Goal: Communication & Community: Answer question/provide support

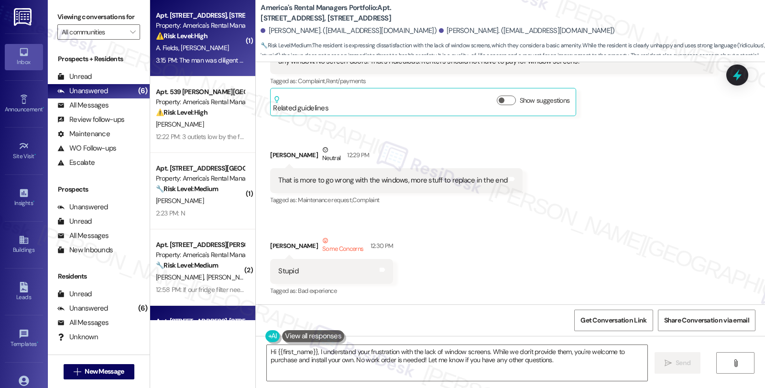
click at [202, 63] on div "3:15 PM: The man was diligent and friendly when fixing the issue, but after he …" at bounding box center [376, 60] width 441 height 9
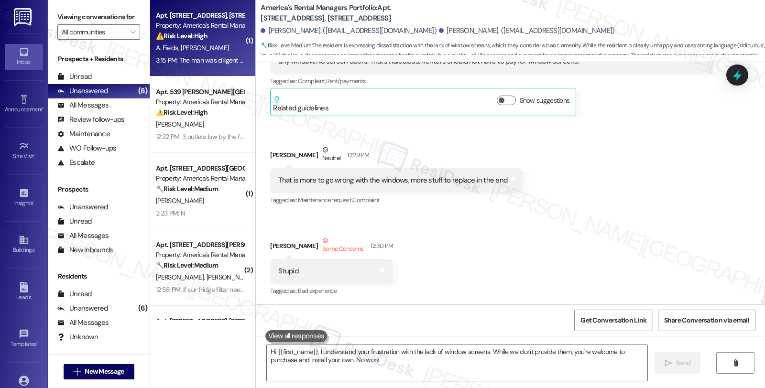
type textarea "Hi {{first_name}}, I understand your frustration with the lack of window screen…"
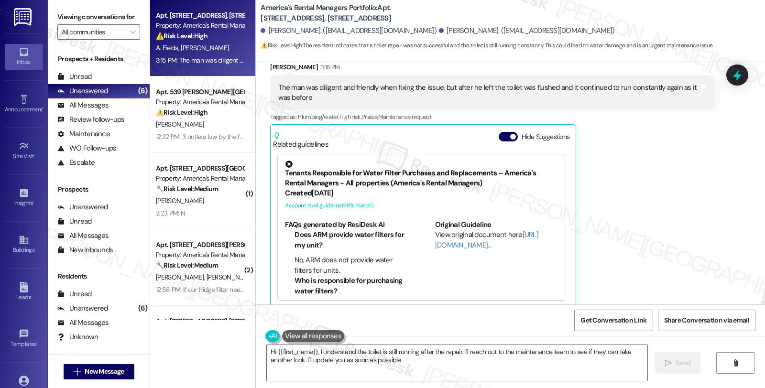
type textarea "Hi {{first_name}}, I understand the toilet is still running after the repair. I…"
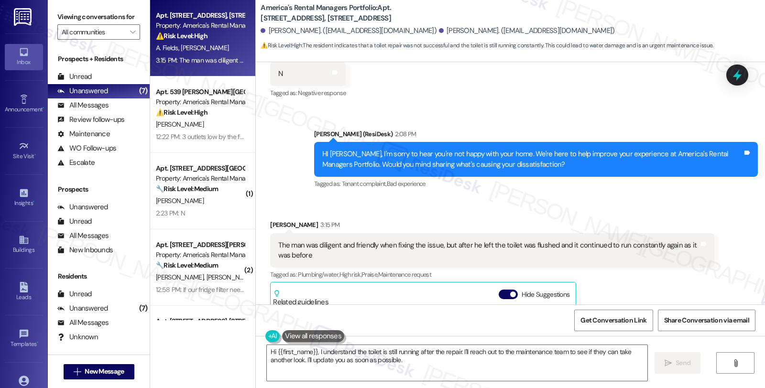
scroll to position [425, 0]
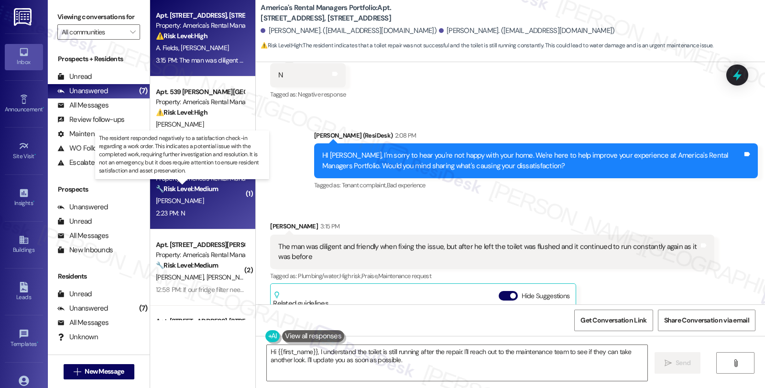
click at [195, 187] on strong "🔧 Risk Level: Medium" at bounding box center [187, 189] width 62 height 9
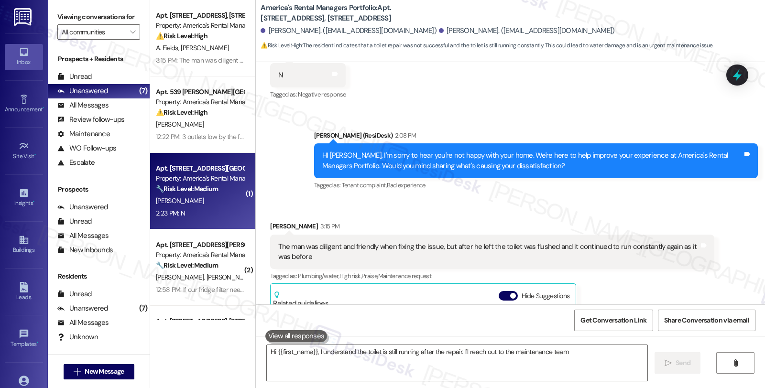
type textarea "Hi {{first_name}}, I understand the toilet is still running after the repair. I…"
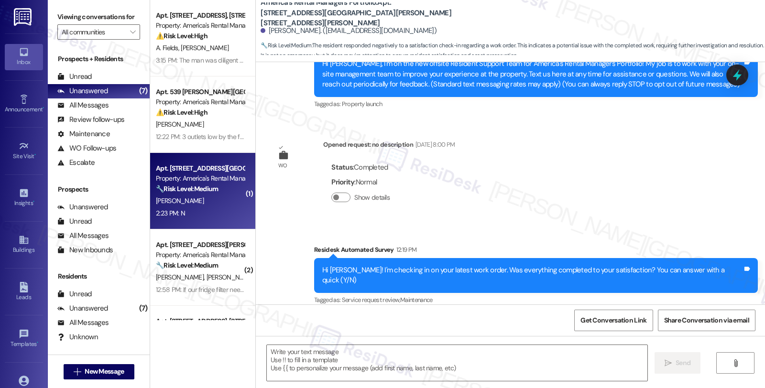
type textarea "Fetching suggested responses. Please feel free to read through the conversation…"
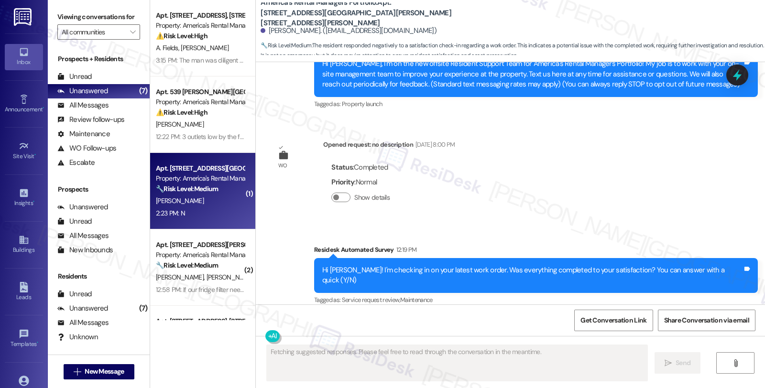
scroll to position [208, 0]
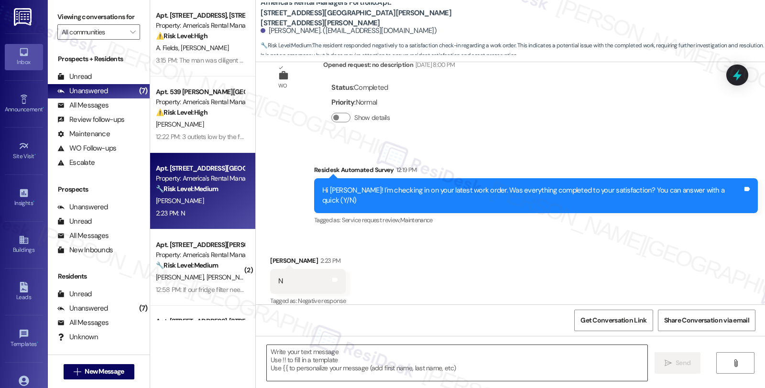
click at [318, 365] on textarea at bounding box center [457, 363] width 381 height 36
click at [270, 256] on div "[PERSON_NAME] 2:23 PM" at bounding box center [308, 262] width 76 height 13
copy div "[PERSON_NAME]"
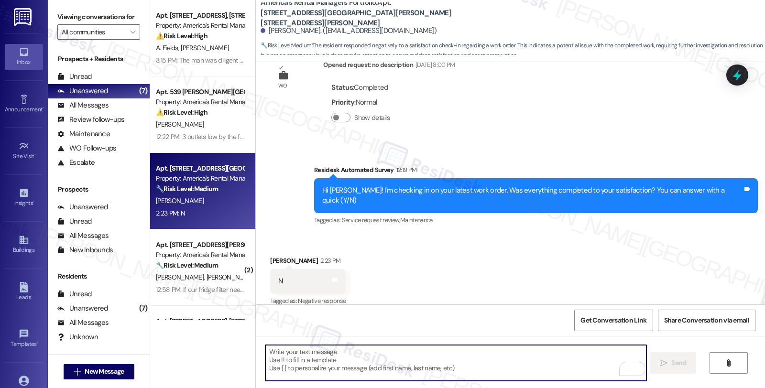
click at [325, 365] on textarea "To enrich screen reader interactions, please activate Accessibility in Grammarl…" at bounding box center [456, 363] width 381 height 36
click at [355, 362] on textarea "To enrich screen reader interactions, please activate Accessibility in Grammarl…" at bounding box center [456, 363] width 381 height 36
paste textarea "Hello, {{first_name}}. I'm sorry that the work order wasn't completed to your s…"
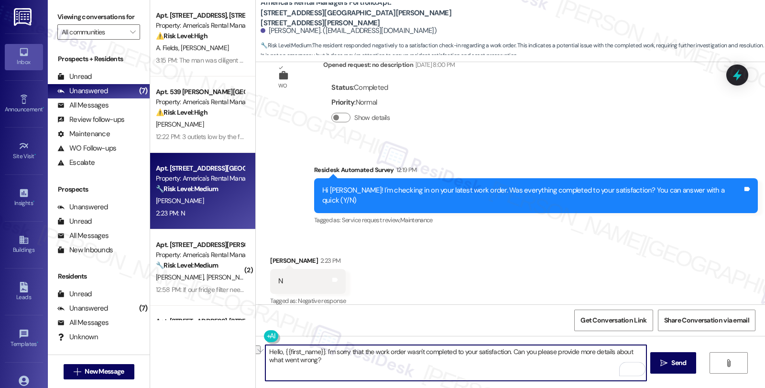
drag, startPoint x: 321, startPoint y: 352, endPoint x: 210, endPoint y: 335, distance: 112.7
click at [210, 335] on div "Apt. [STREET_ADDRESS], [STREET_ADDRESS] Property: America's Rental Managers Por…" at bounding box center [457, 194] width 615 height 388
type textarea "I'm sorry that the work order wasn't completed to your satisfaction. Can you pl…"
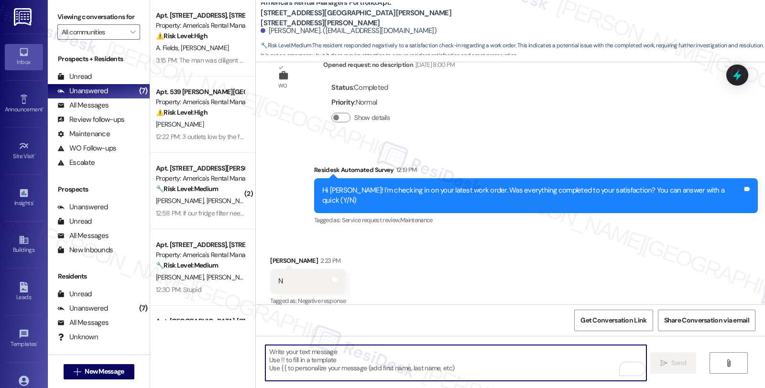
scroll to position [275, 0]
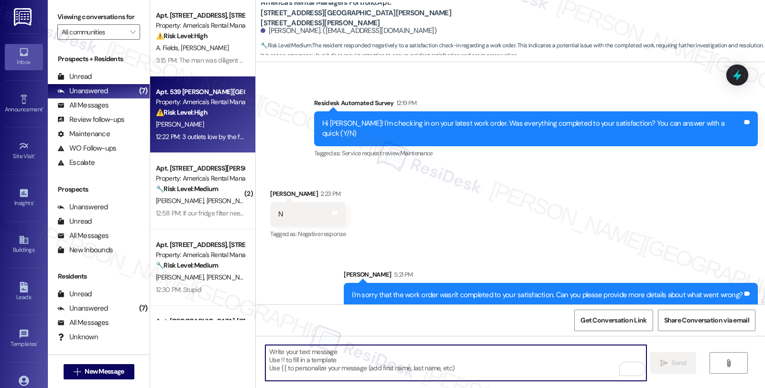
click at [226, 122] on div "[PERSON_NAME]" at bounding box center [200, 125] width 90 height 12
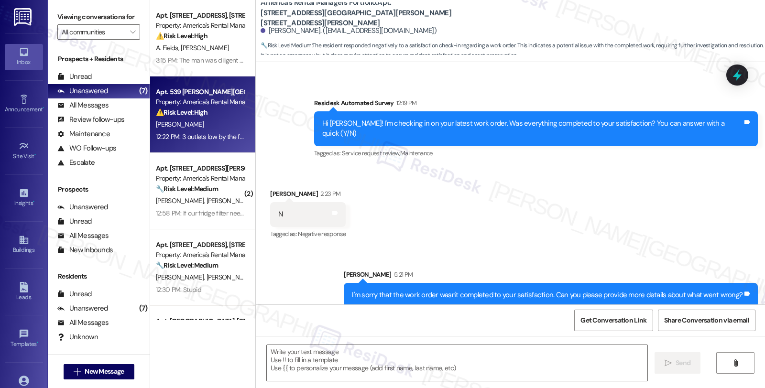
type textarea "Fetching suggested responses. Please feel free to read through the conversation…"
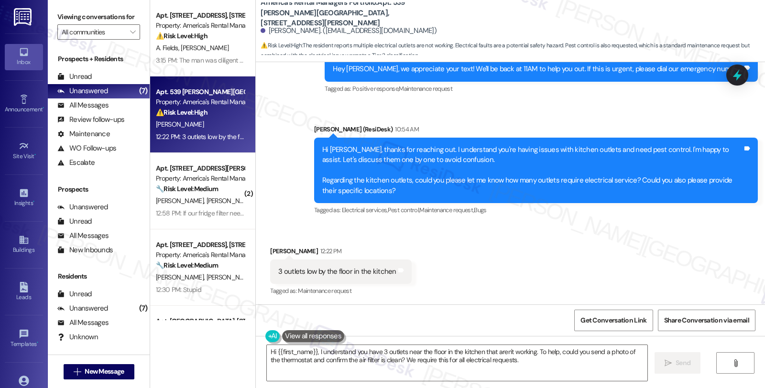
scroll to position [1050, 0]
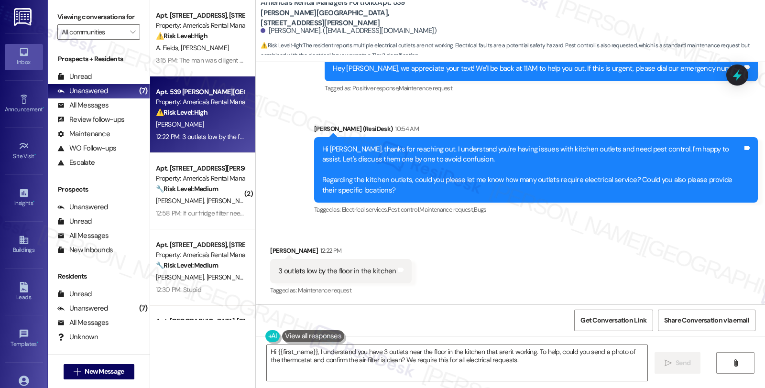
click at [262, 348] on div "Hi {{first_name}}, I understand you have 3 outlets near the floor in the kitche…" at bounding box center [453, 363] width 382 height 37
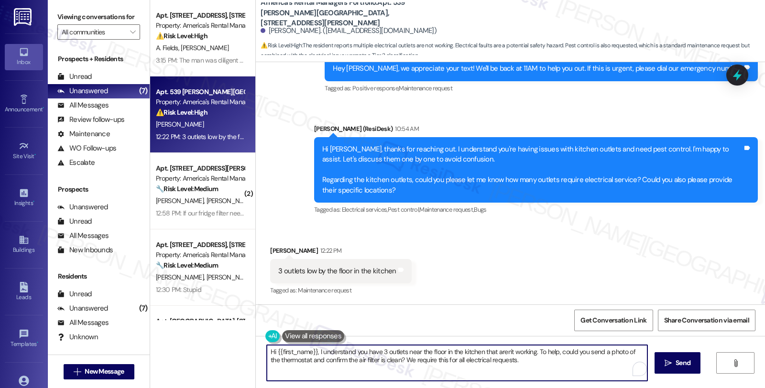
click at [267, 351] on textarea "Hi {{first_name}}, I understand you have 3 outlets near the floor in the kitche…" at bounding box center [457, 363] width 381 height 36
click at [637, 360] on textarea "Were you able to test other applicabnes Hi {{first_name}}, I understand you hav…" at bounding box center [456, 363] width 381 height 36
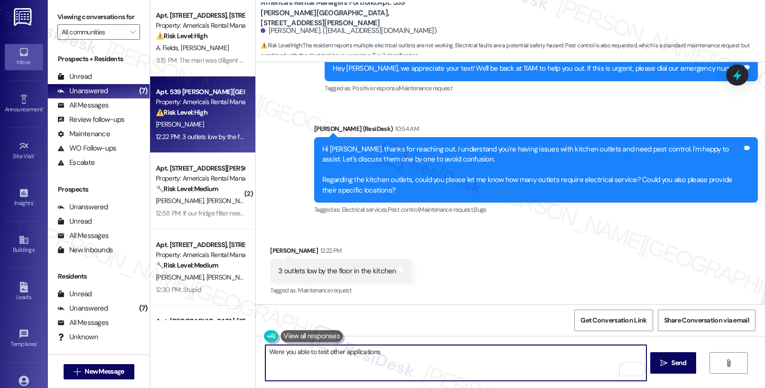
click at [359, 354] on textarea "Were you able to test other applications" at bounding box center [456, 363] width 381 height 36
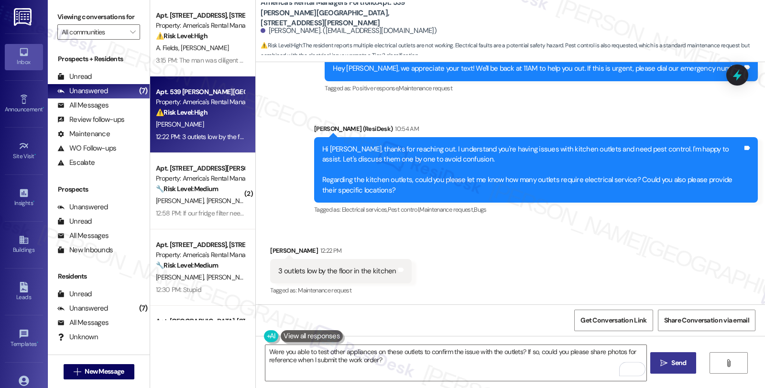
click at [672, 360] on span "Send" at bounding box center [679, 363] width 15 height 10
type textarea "Fetching suggested responses. Please feel free to read through the conversation…"
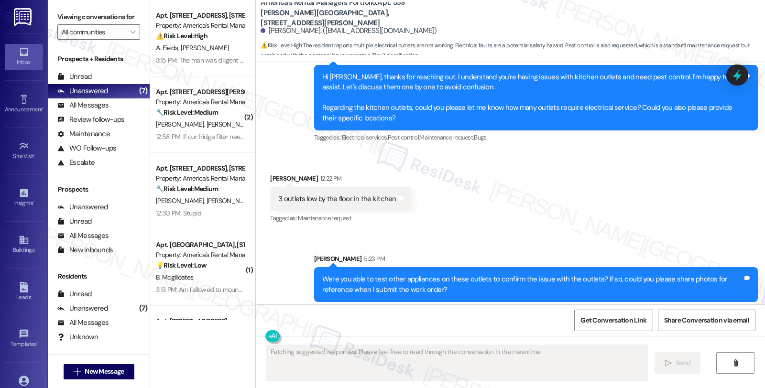
scroll to position [1127, 0]
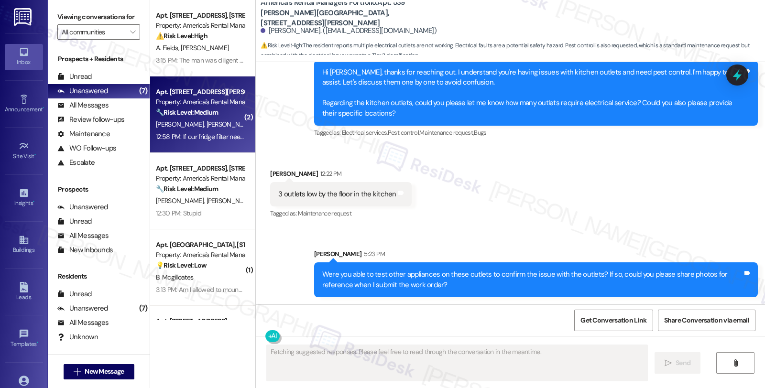
click at [207, 122] on span "[PERSON_NAME]" at bounding box center [231, 124] width 48 height 9
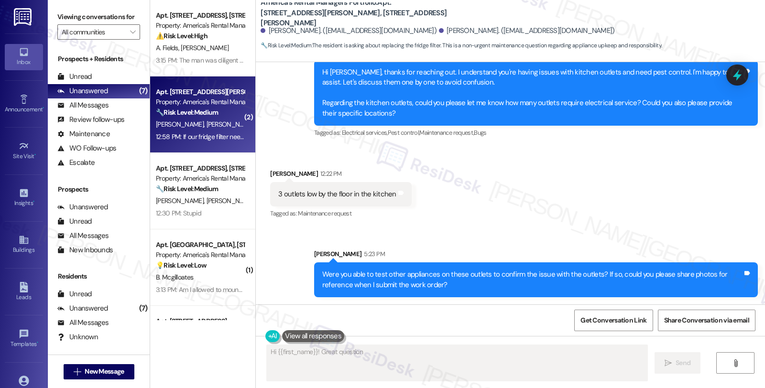
scroll to position [268, 0]
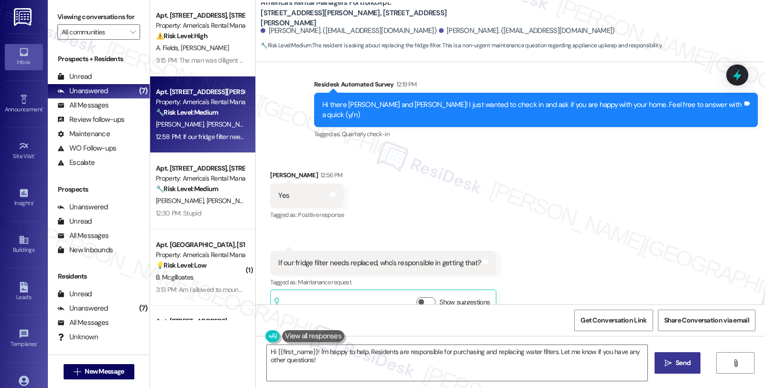
click at [666, 255] on div "Received via SMS [PERSON_NAME] 12:56 PM Yes Tags and notes Tagged as: Positive …" at bounding box center [511, 237] width 510 height 177
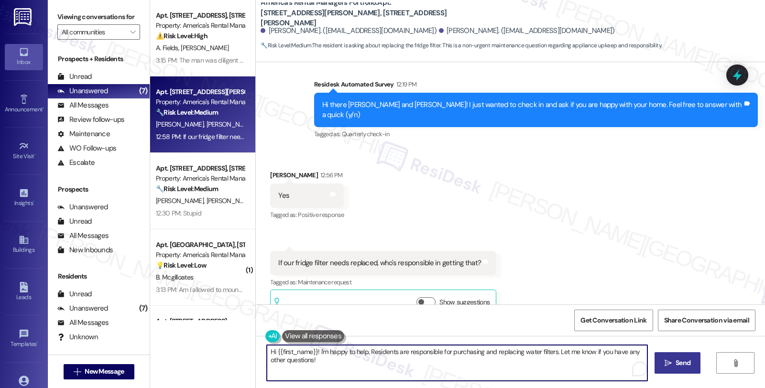
drag, startPoint x: 364, startPoint y: 353, endPoint x: 230, endPoint y: 351, distance: 134.4
click at [230, 351] on div "Apt. [STREET_ADDRESS], [STREET_ADDRESS] Property: America's Rental Managers Por…" at bounding box center [457, 194] width 615 height 388
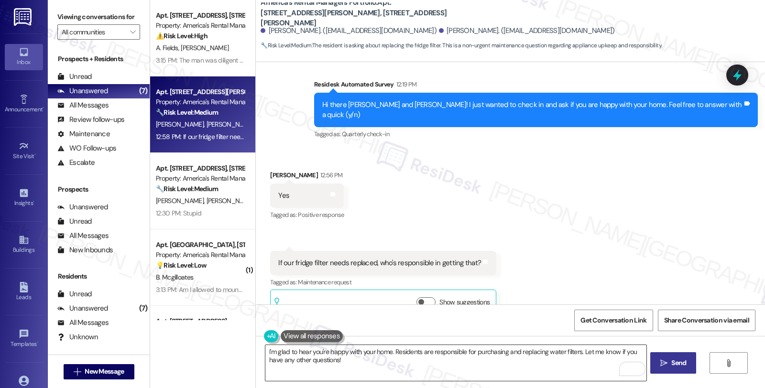
click at [388, 356] on textarea "I'm glad to hear you're happy with your home. Residents are responsible for pur…" at bounding box center [456, 363] width 381 height 36
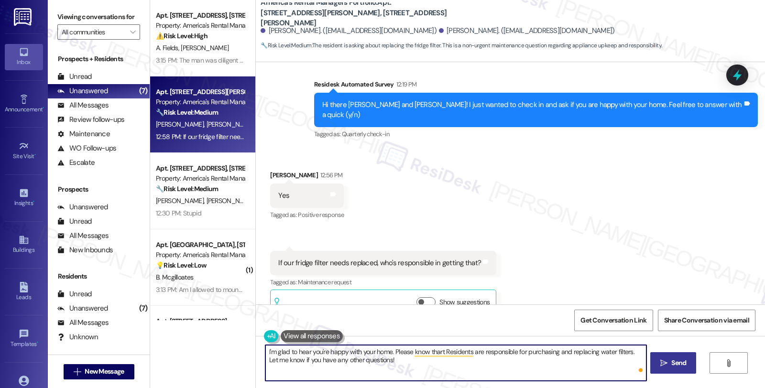
paste textarea "ARM does not provide water filters. Tenants would need to replace this at their…"
click at [536, 350] on textarea "I'm glad to hear you're happy with your home. Please know that ARM does not pro…" at bounding box center [456, 363] width 381 height 36
click at [514, 364] on textarea "I'm glad to hear you're happy with your home. Please know that ARM does not pro…" at bounding box center [456, 363] width 381 height 36
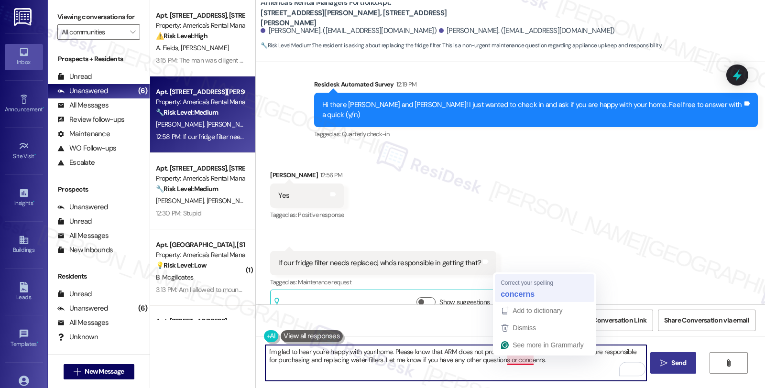
type textarea "I'm glad to hear you're happy with your home. Please know that ARM does not pro…"
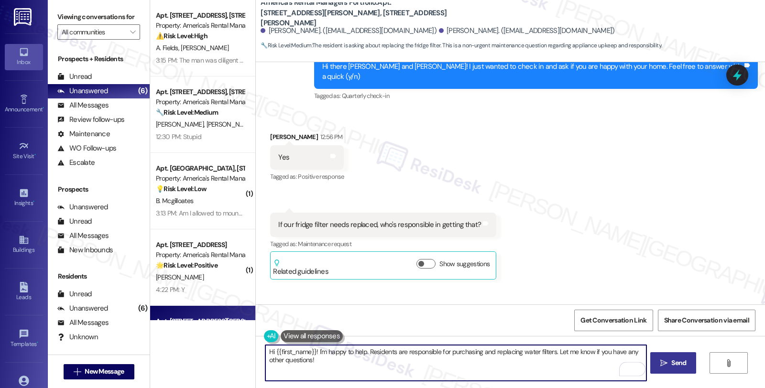
scroll to position [345, 0]
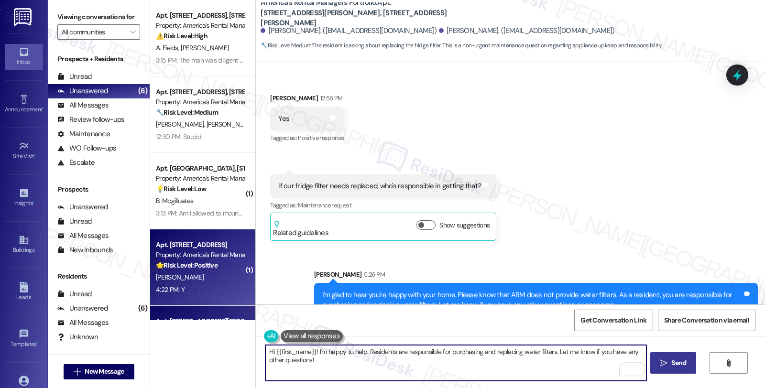
type textarea "Hi {{first_name}}! I'm happy to help. Residents are responsible for purchasing …"
click at [230, 273] on div "Apt. [STREET_ADDRESS] Property: America's Rental Managers Portfolio 🌟 Risk Leve…" at bounding box center [202, 268] width 105 height 77
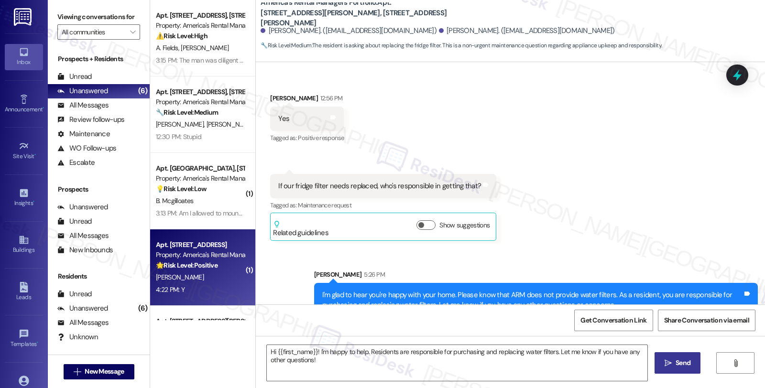
type textarea "Fetching suggested responses. Please feel free to read through the conversation…"
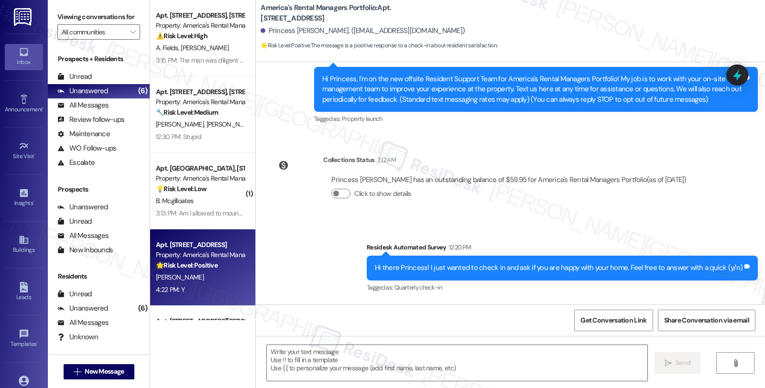
scroll to position [172, 0]
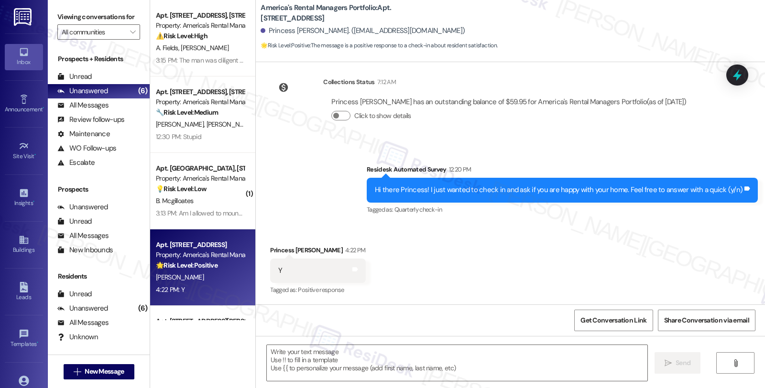
click at [609, 239] on div "Received via SMS Princess Woodside 4:22 PM Y Tags and notes Tagged as: Positive…" at bounding box center [511, 264] width 510 height 81
click at [638, 246] on div "Received via SMS Princess Woodside 4:22 PM Y Tags and notes Tagged as: Positive…" at bounding box center [511, 264] width 510 height 81
click at [276, 253] on div "Princess Woodside 4:22 PM" at bounding box center [317, 251] width 95 height 13
copy div "Princess"
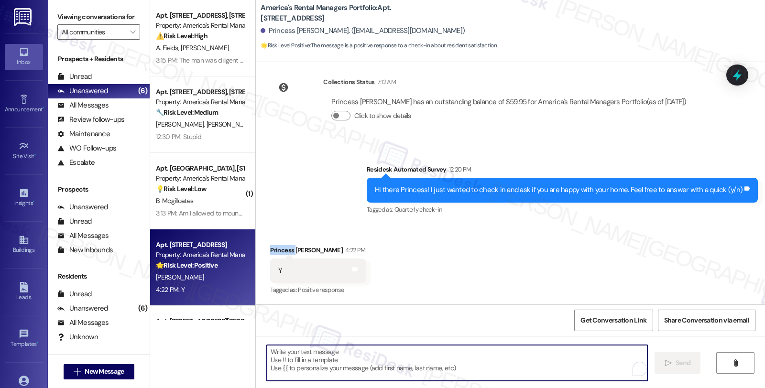
click at [323, 364] on textarea "To enrich screen reader interactions, please activate Accessibility in Grammarl…" at bounding box center [457, 363] width 381 height 36
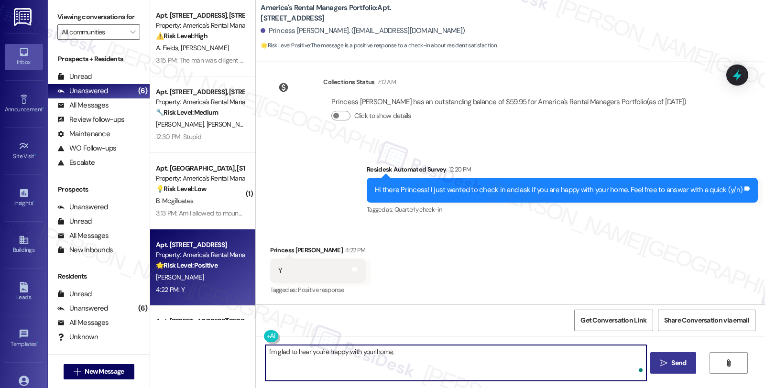
paste textarea "Princess"
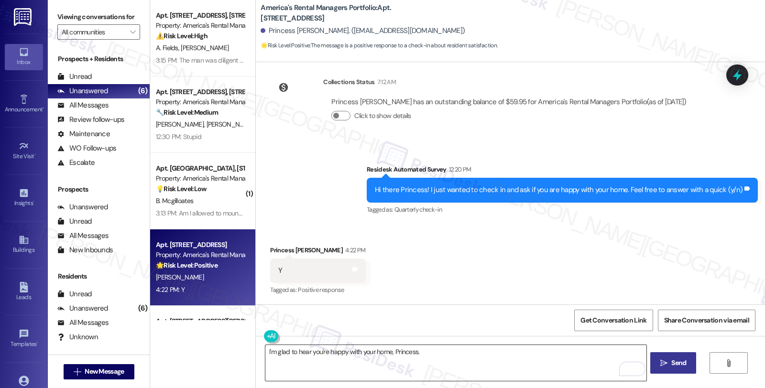
click at [442, 357] on textarea "I'm glad to hear you're happy with your home, Princess." at bounding box center [456, 363] width 381 height 36
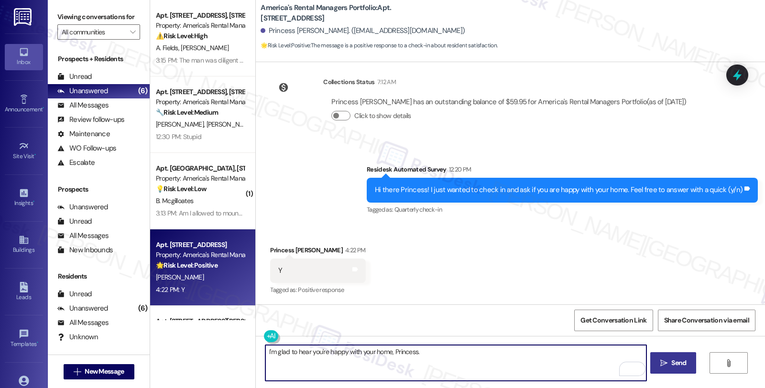
paste textarea "Your comfort and satisfaction are important to us. Can I ask a quick favor...wo…"
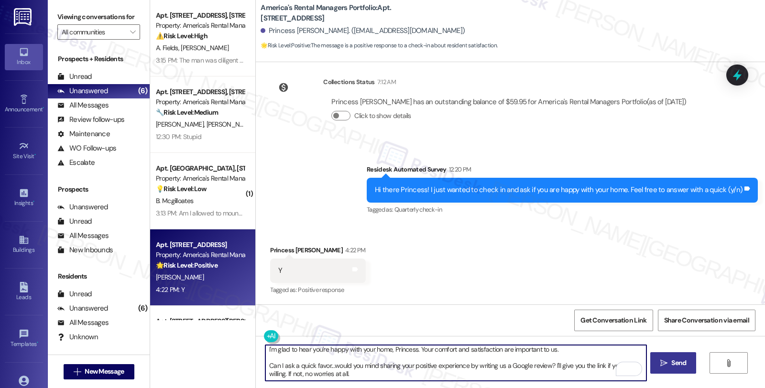
scroll to position [7, 0]
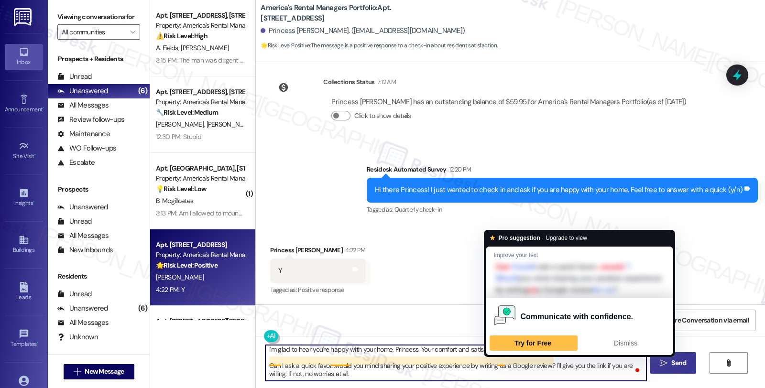
type textarea "I'm glad to hear you're happy with your home, Princess. Your comfort and satisf…"
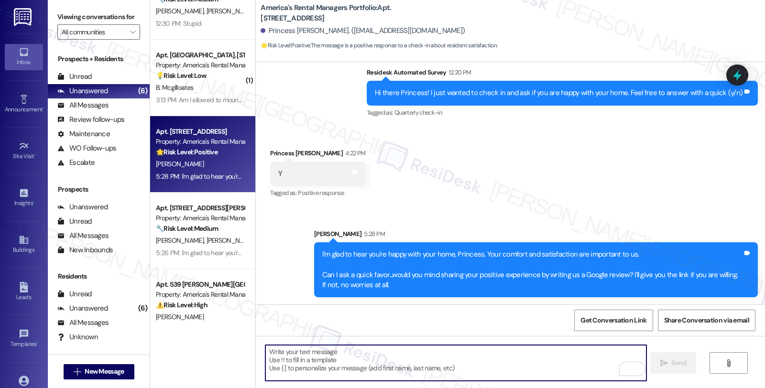
scroll to position [32, 0]
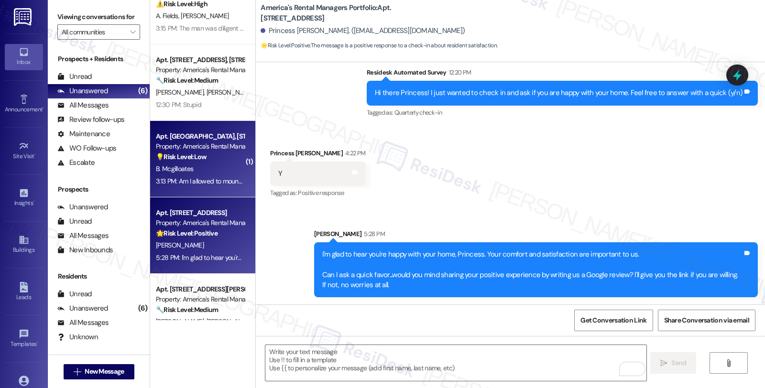
click at [228, 166] on div "B. Mcgilloates" at bounding box center [200, 169] width 90 height 12
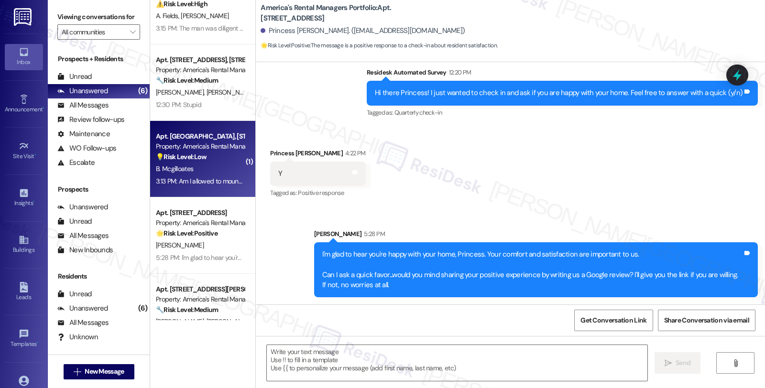
type textarea "Fetching suggested responses. Please feel free to read through the conversation…"
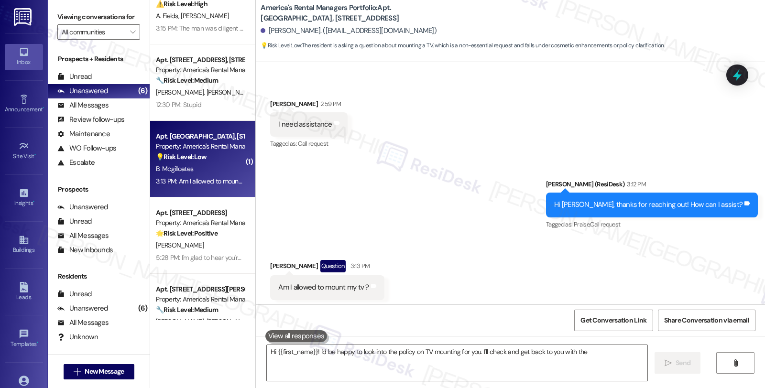
scroll to position [274, 0]
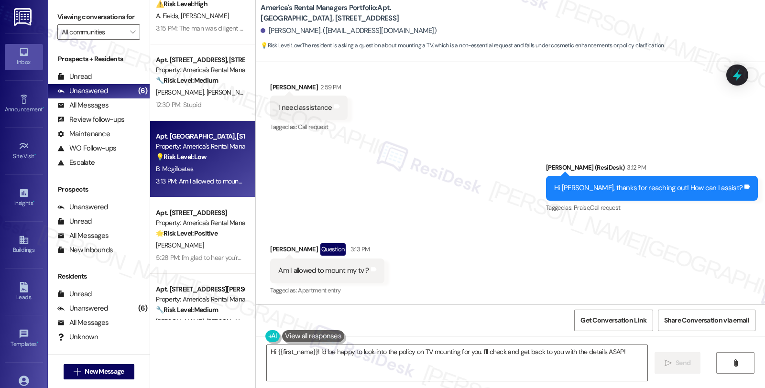
click at [697, 252] on div "Received via SMS [PERSON_NAME] Question 3:13 PM Am I allowed to mount my tv ? T…" at bounding box center [511, 263] width 510 height 83
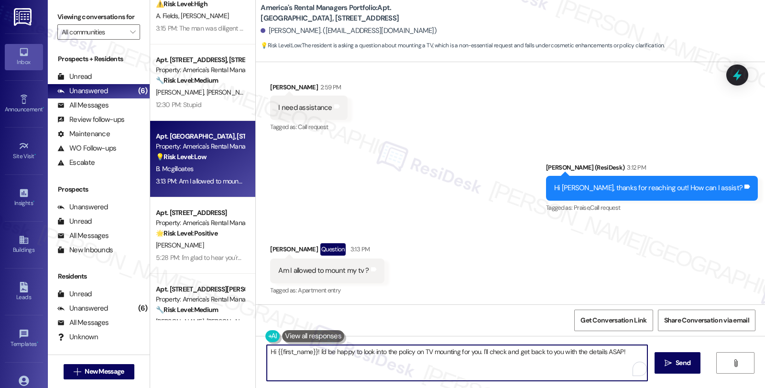
drag, startPoint x: 314, startPoint y: 352, endPoint x: 257, endPoint y: 352, distance: 56.9
click at [262, 352] on div "Hi {{first_name}}! I'd be happy to look into the policy on TV mounting for you.…" at bounding box center [453, 363] width 382 height 37
drag, startPoint x: 505, startPoint y: 351, endPoint x: 637, endPoint y: 351, distance: 132.5
click at [637, 351] on textarea "I'd be happy to look into the policy on TV mounting for you. I'll check and get…" at bounding box center [456, 363] width 381 height 36
click at [611, 356] on textarea "I'd be happy to look into the policy on TV mounting for you. I'll check and get…" at bounding box center [456, 363] width 381 height 36
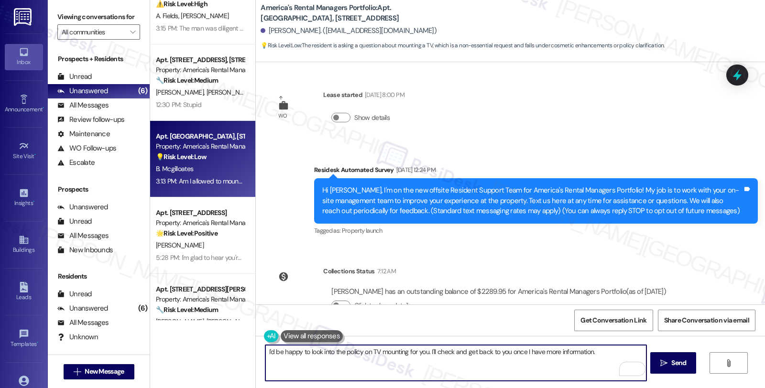
scroll to position [0, 0]
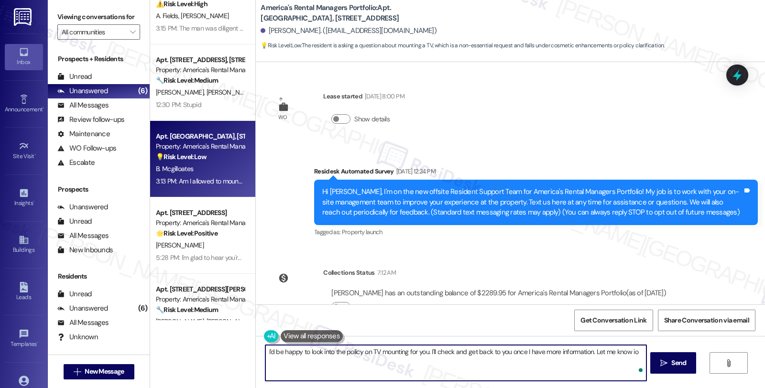
type textarea "I'd be happy to look into the policy on TV mounting for you. I'll check and get…"
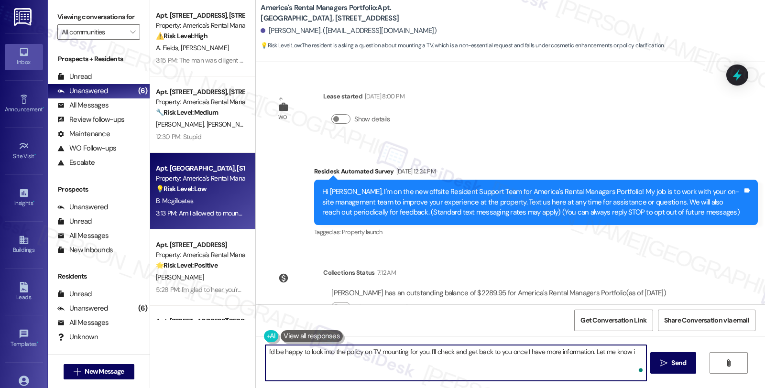
scroll to position [32, 0]
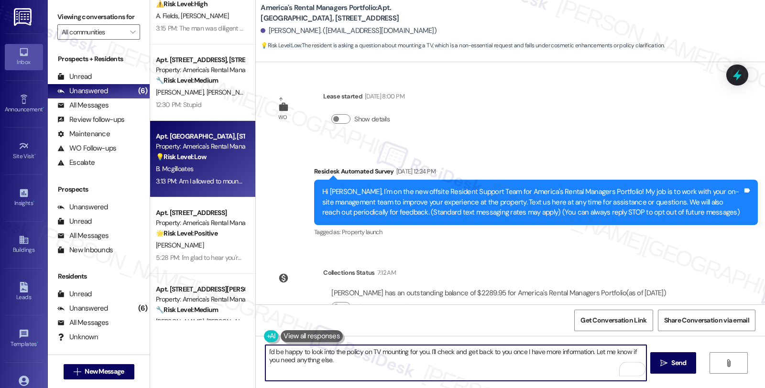
click at [308, 359] on textarea "I'd be happy to look into the policy on TV mounting for you. I'll check and get…" at bounding box center [456, 363] width 381 height 36
type textarea "I'd be happy to look into the policy on TV mounting for you. I'll check and get…"
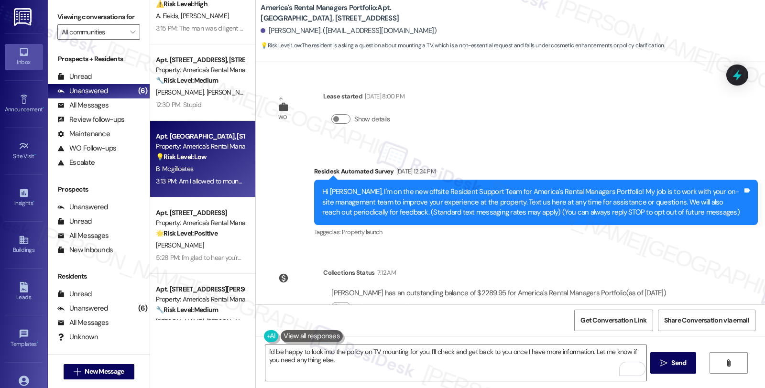
click at [657, 150] on div "Survey, sent via SMS Residesk Automated Survey [DATE] 12:24 PM Hi [PERSON_NAME]…" at bounding box center [511, 195] width 510 height 101
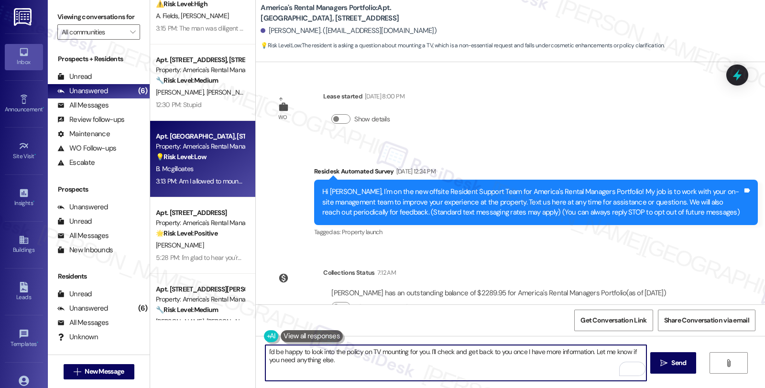
click at [367, 366] on textarea "I'd be happy to look into the policy on TV mounting for you. I'll check and get…" at bounding box center [456, 363] width 381 height 36
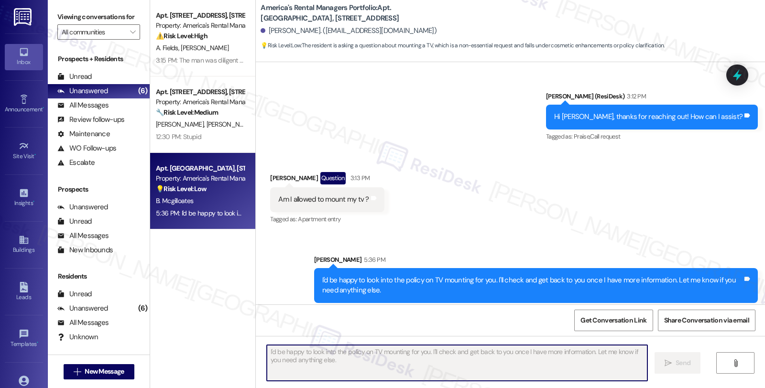
scroll to position [351, 0]
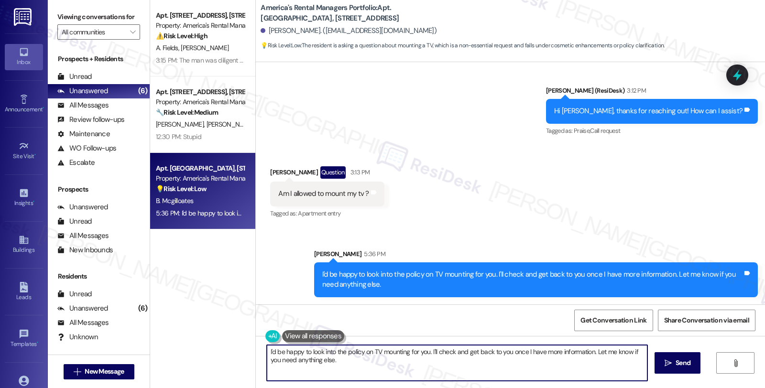
click at [740, 73] on icon at bounding box center [737, 75] width 12 height 12
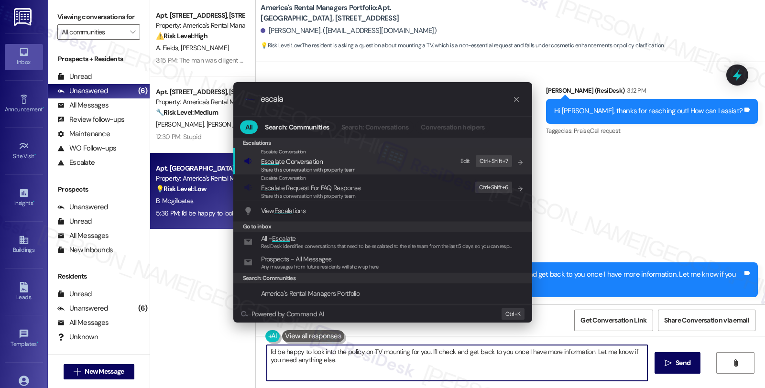
type input "escala"
click at [299, 164] on span "Escala te Conversation" at bounding box center [292, 161] width 62 height 9
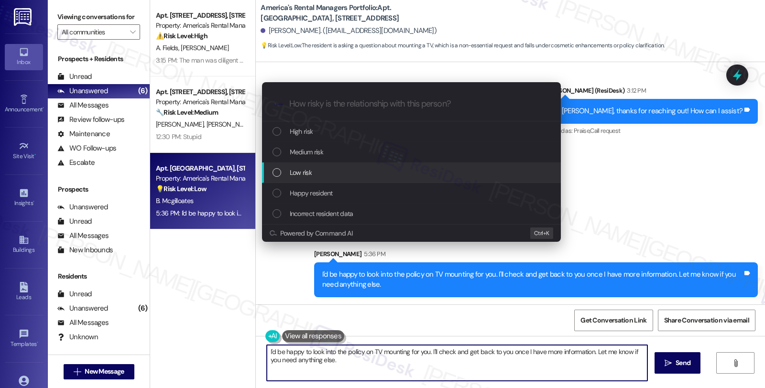
click at [290, 169] on span "Low risk" at bounding box center [301, 172] width 22 height 11
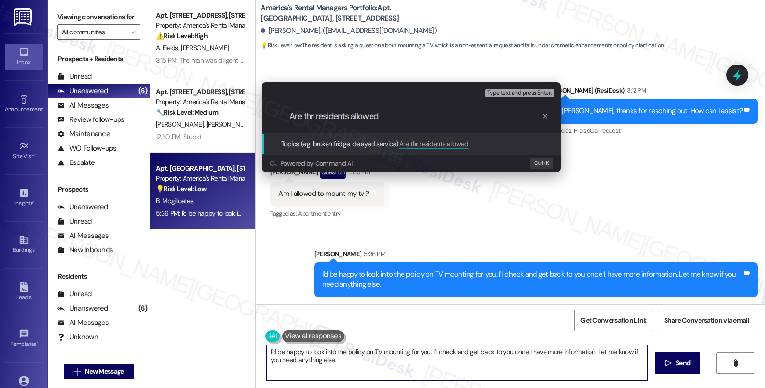
drag, startPoint x: 311, startPoint y: 115, endPoint x: 340, endPoint y: 117, distance: 29.3
click at [312, 115] on input "Are thr residents allowed" at bounding box center [415, 116] width 252 height 10
click at [427, 118] on input "Are the residents allowed" at bounding box center [415, 116] width 252 height 10
type input "Are the residents allowed mount their TV?"
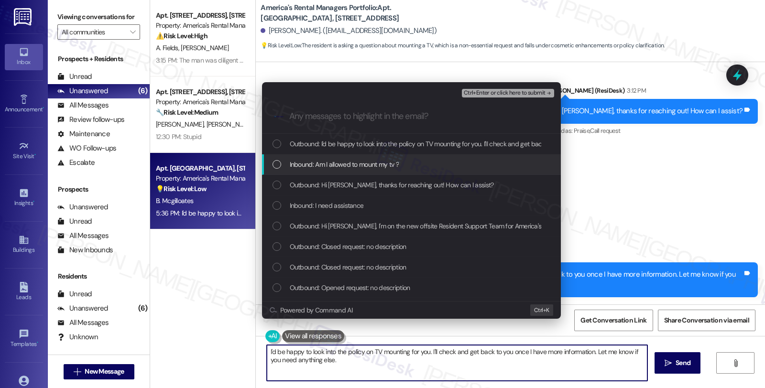
click at [389, 169] on span "Inbound: Am I allowed to mount my tv ?" at bounding box center [344, 164] width 109 height 11
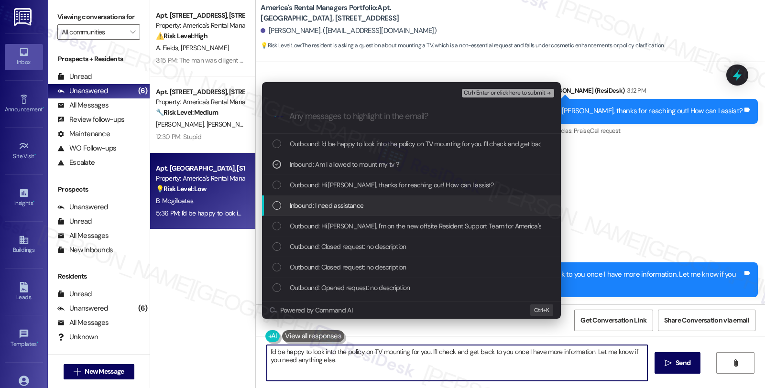
click at [350, 201] on span "Inbound: I need assistance" at bounding box center [327, 205] width 74 height 11
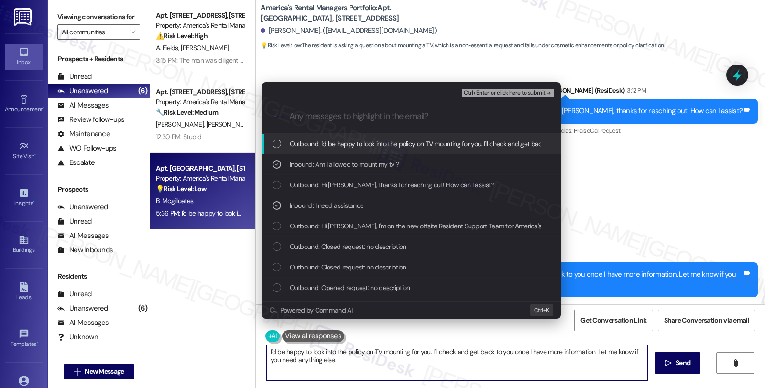
click at [480, 92] on span "Ctrl+Enter or click here to submit" at bounding box center [505, 93] width 82 height 7
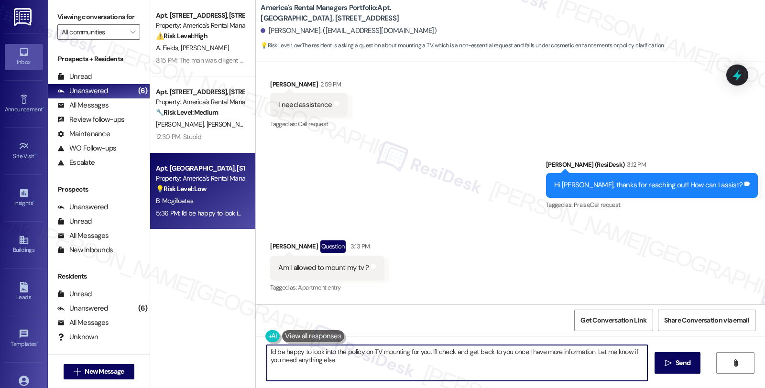
scroll to position [274, 0]
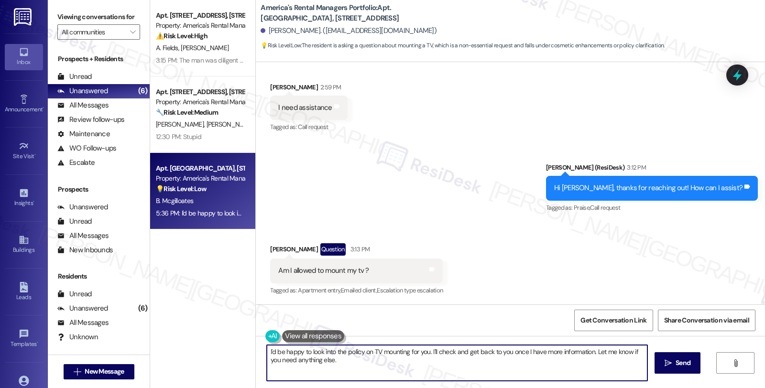
click at [685, 255] on div "Received via SMS Brittany Mcgilloates Question 3:13 PM Am I allowed to mount my…" at bounding box center [511, 263] width 510 height 83
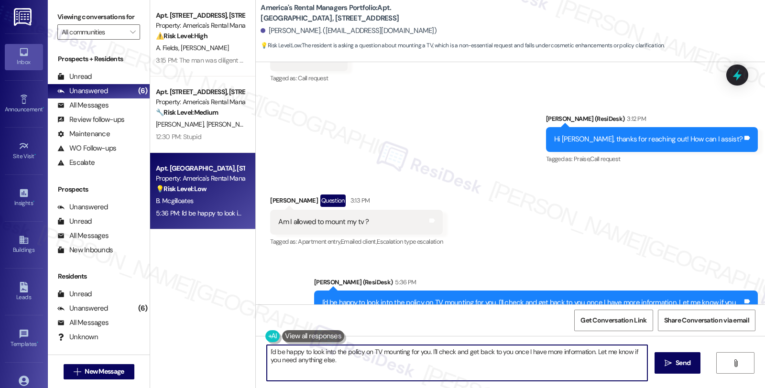
scroll to position [365, 0]
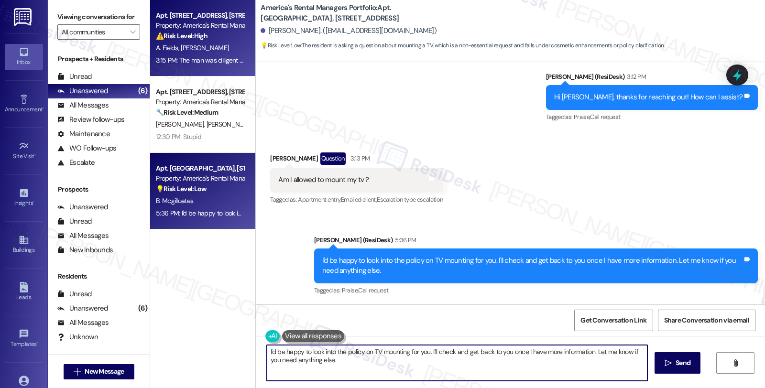
click at [222, 30] on div "Property: America's Rental Managers Portfolio" at bounding box center [200, 26] width 89 height 10
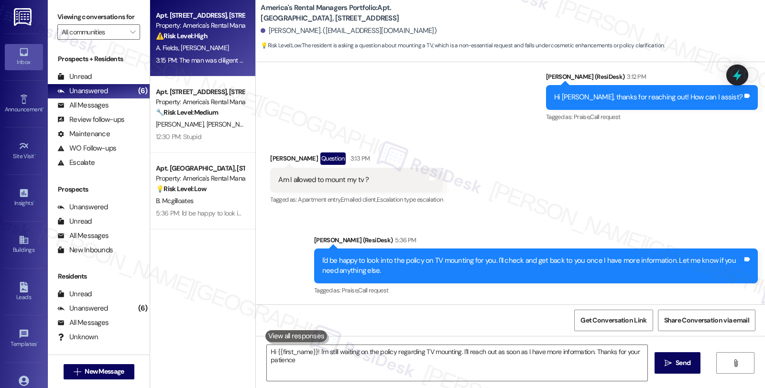
type textarea "Hi {{first_name}}! I'm still waiting on the policy regarding TV mounting. I'll …"
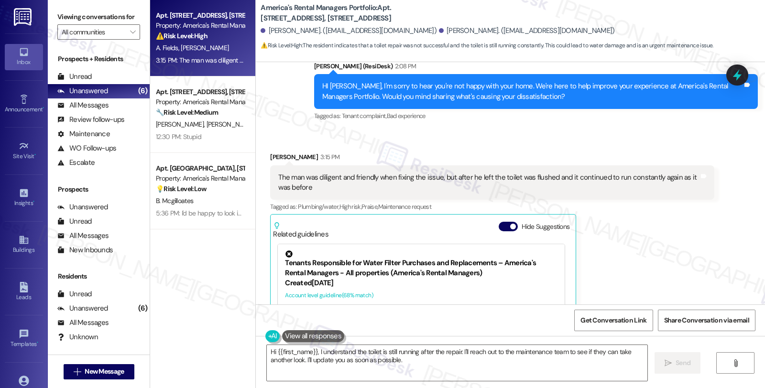
scroll to position [424, 0]
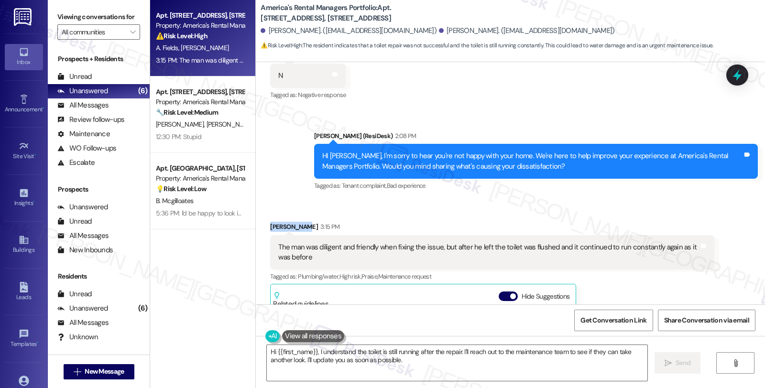
drag, startPoint x: 300, startPoint y: 217, endPoint x: 260, endPoint y: 218, distance: 40.2
click at [263, 218] on div "Received via SMS Marsy Moreno 3:15 PM The man was diligent and friendly when fi…" at bounding box center [492, 345] width 458 height 260
click at [263, 215] on div "Received via SMS Marsy Moreno 3:15 PM The man was diligent and friendly when fi…" at bounding box center [492, 345] width 458 height 260
drag, startPoint x: 263, startPoint y: 217, endPoint x: 305, endPoint y: 219, distance: 41.7
click at [305, 219] on div "Received via SMS Marsy Moreno 3:15 PM The man was diligent and friendly when fi…" at bounding box center [492, 345] width 458 height 260
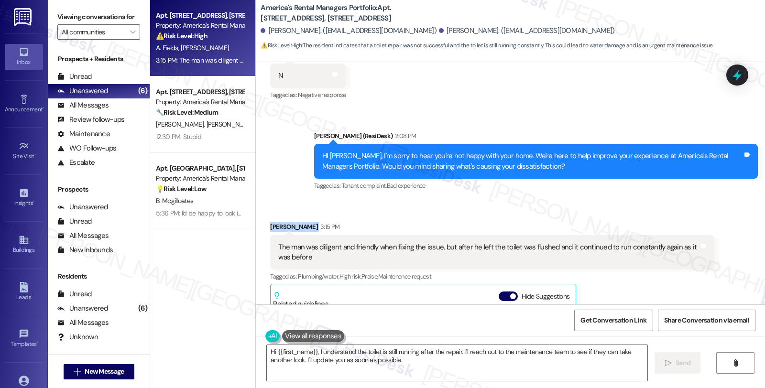
copy div "[PERSON_NAME]"
click at [271, 222] on div "Marsy Moreno 3:15 PM" at bounding box center [492, 228] width 444 height 13
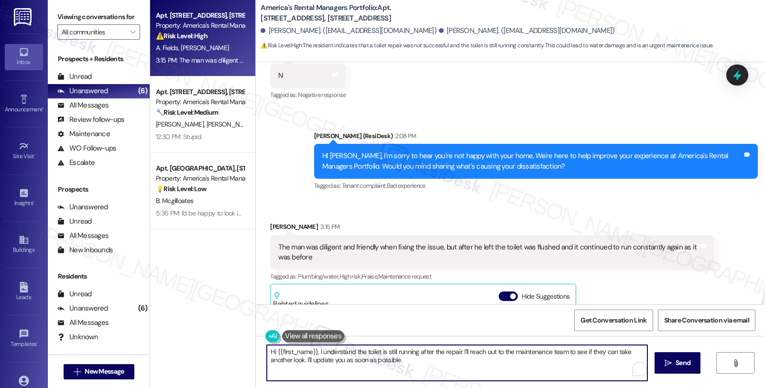
drag, startPoint x: 276, startPoint y: 353, endPoint x: 309, endPoint y: 353, distance: 33.5
click at [309, 353] on textarea "Hi {{first_name}}, I understand the toilet is still running after the repair. I…" at bounding box center [457, 363] width 381 height 36
paste textarea "Marsy"
click at [433, 351] on textarea "Hi Marsy, I understand the toilet is still running after the repair. I'll reach…" at bounding box center [456, 363] width 381 height 36
click at [492, 353] on textarea "Hi Marsy, I understand the toilet is still running after the repair. I'm sorry …" at bounding box center [456, 363] width 381 height 36
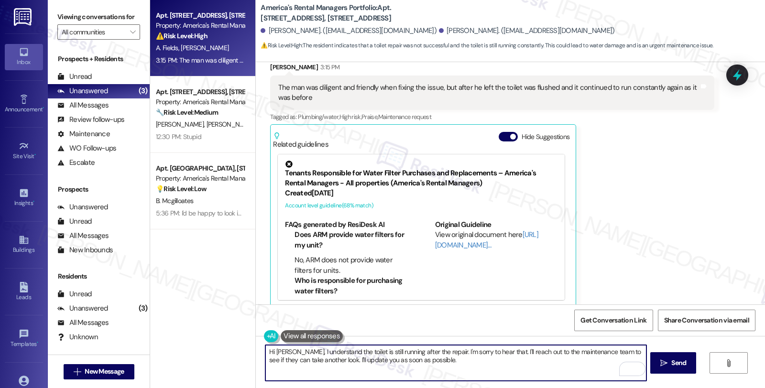
scroll to position [585, 0]
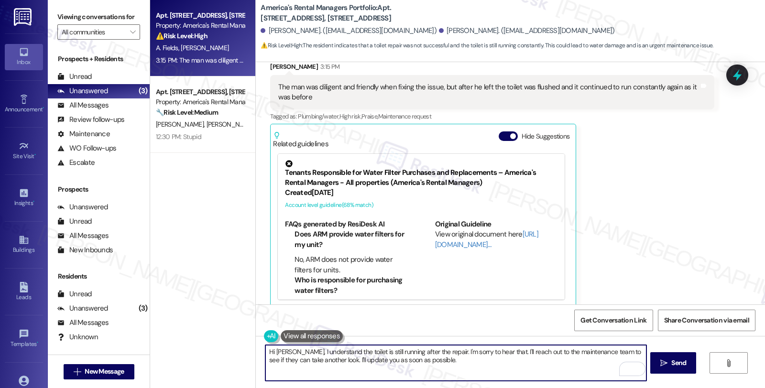
drag, startPoint x: 499, startPoint y: 352, endPoint x: 525, endPoint y: 390, distance: 46.4
click at [525, 388] on html "Inbox Go to Inbox Announcement • Send A Text Announcement Site Visit • Go to Si…" at bounding box center [382, 194] width 765 height 388
click at [566, 353] on textarea "Hi Marsy, I understand the toilet is still running after the repair. I'm sorry …" at bounding box center [456, 363] width 381 height 36
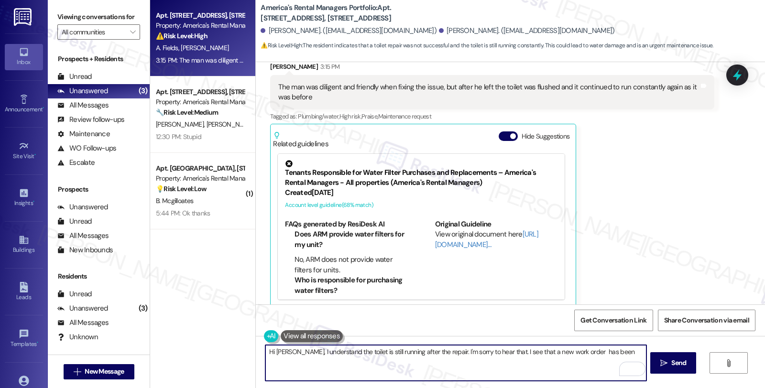
paste textarea "#53448-1"
click at [632, 348] on textarea "Hi Marsy, I understand the toilet is still running after the repair. I'm sorry …" at bounding box center [456, 363] width 381 height 36
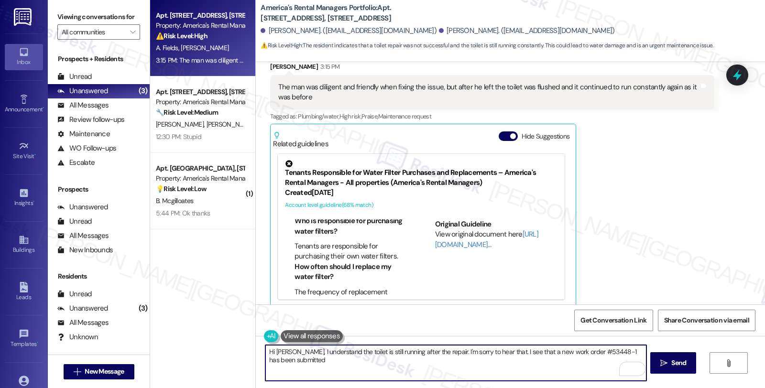
scroll to position [159, 0]
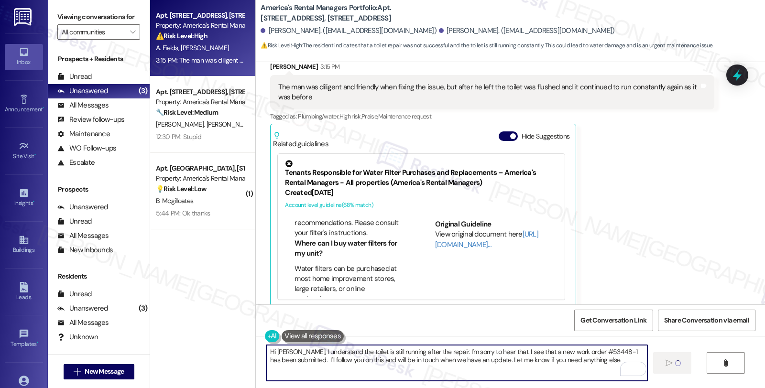
type textarea "Hi Marsy, I understand the toilet is still running after the repair. I'm sorry …"
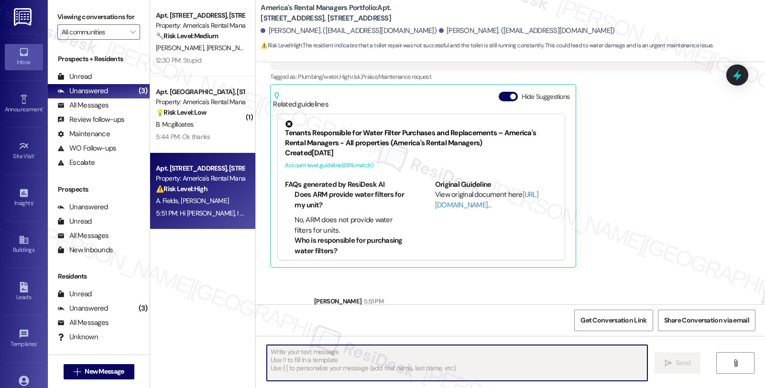
scroll to position [662, 0]
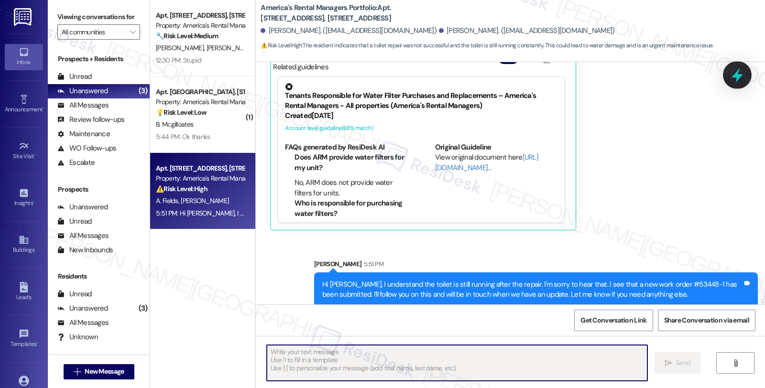
click at [742, 77] on icon at bounding box center [738, 75] width 16 height 16
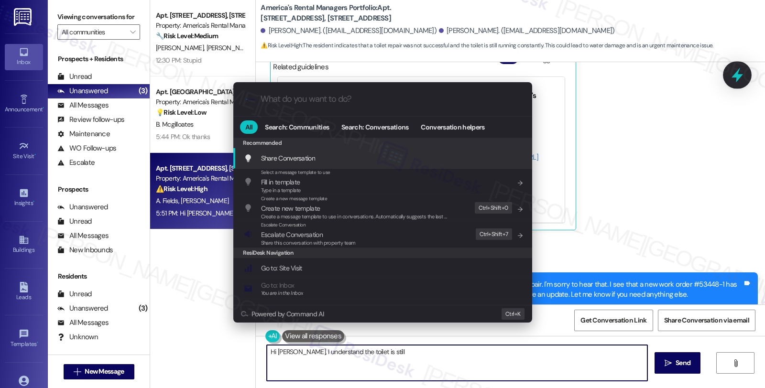
type textarea "Hi Marsy, I understand the toilet is still running"
type input "e"
type textarea "Hi Marsy, I understand the toilet is still running"
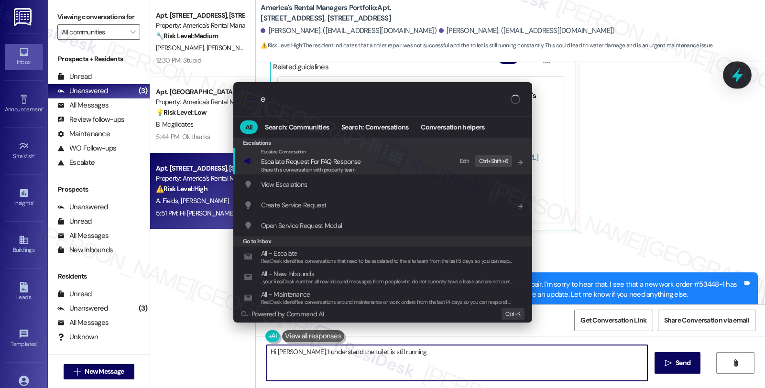
type input "es"
type textarea "Hi Marsy, I understand the toilet is still running after"
type input "esca"
type textarea "Hi Marsy, I understand the toilet is still running after the"
type input "escala"
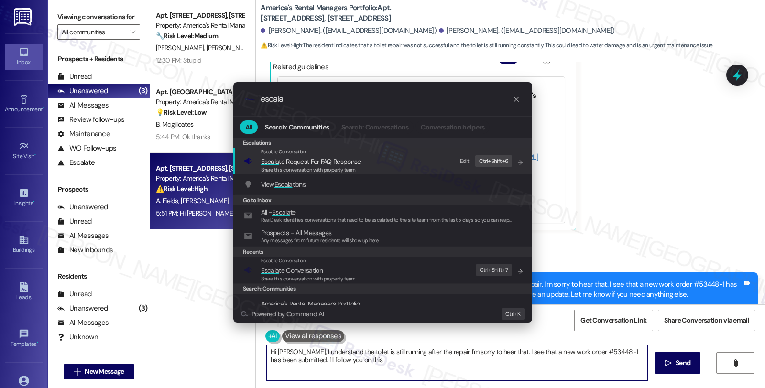
type textarea "Hi Marsy, I understand the toilet is still running after the repair. I'm sorry …"
type input "escala"
type textarea "Hi Marsy, I understand the toilet is still running after the repair. I'm sorry …"
click at [311, 273] on span "Escala te Conversation" at bounding box center [292, 270] width 62 height 9
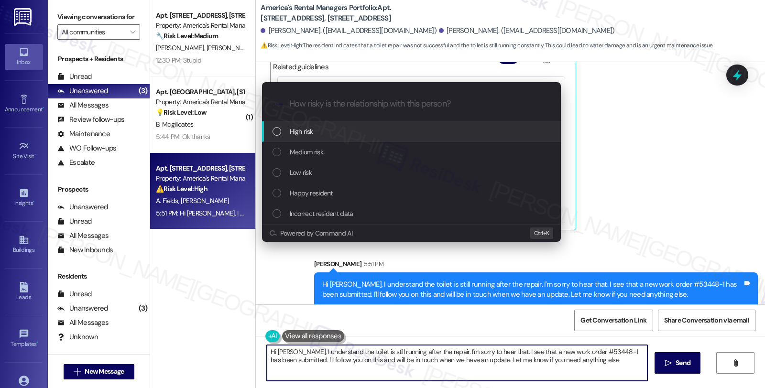
type textarea "Hi Marsy, I understand the toilet is still running after the repair. I'm sorry …"
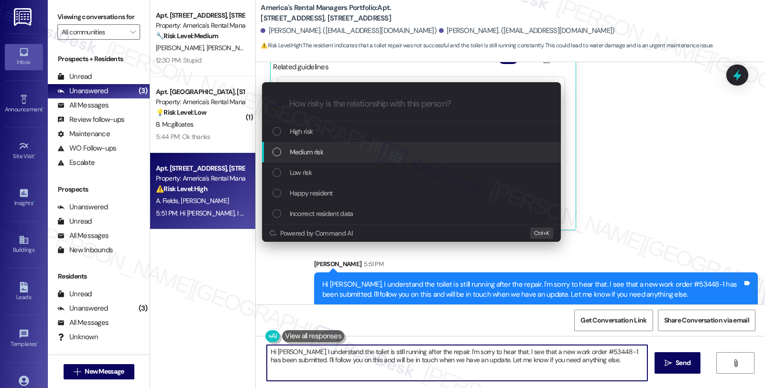
click at [307, 155] on span "Medium risk" at bounding box center [306, 152] width 33 height 11
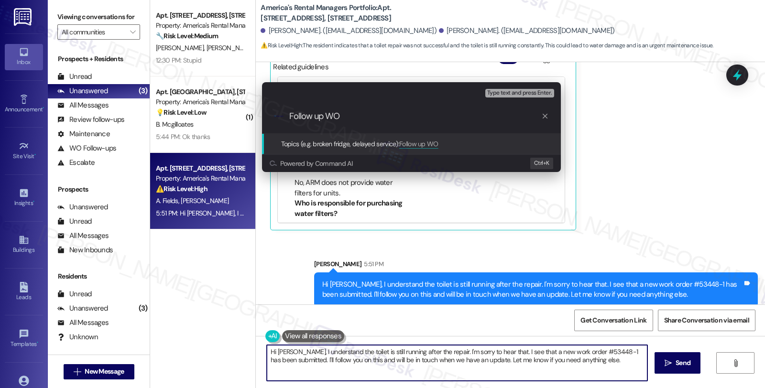
paste input "#53448-1"
type input "Follow up WO #53448-1 (toilet is still running after the previous repair)"
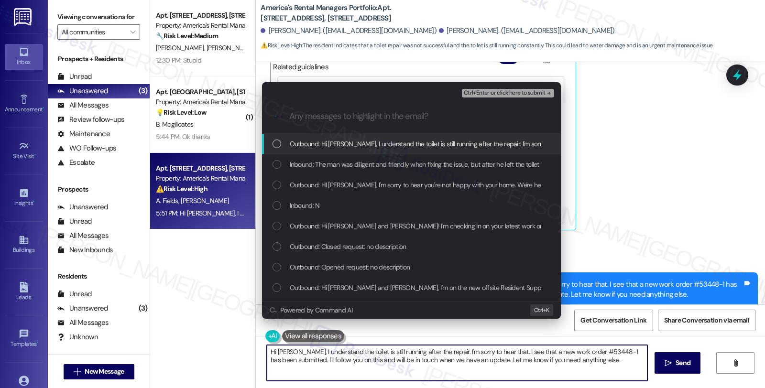
scroll to position [0, 0]
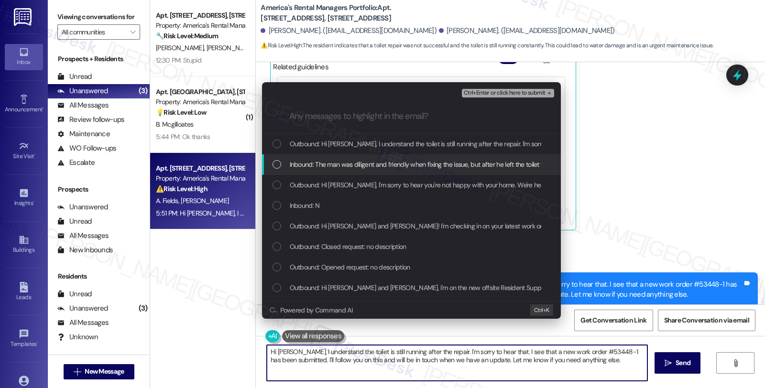
click at [335, 166] on span "Inbound: The man was diligent and friendly when fixing the issue, but after he …" at bounding box center [511, 164] width 443 height 11
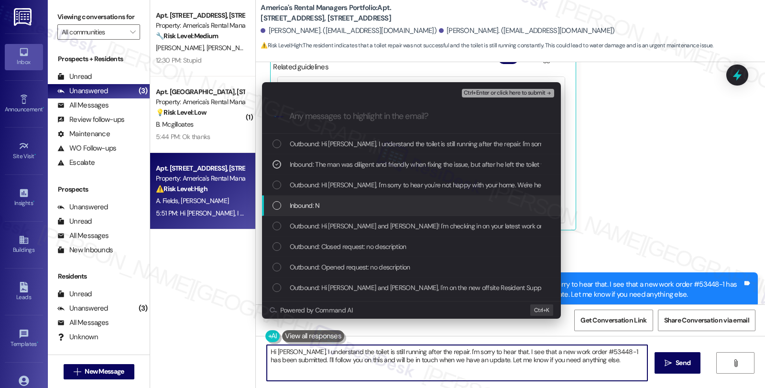
click at [343, 204] on div "Inbound: N" at bounding box center [413, 205] width 280 height 11
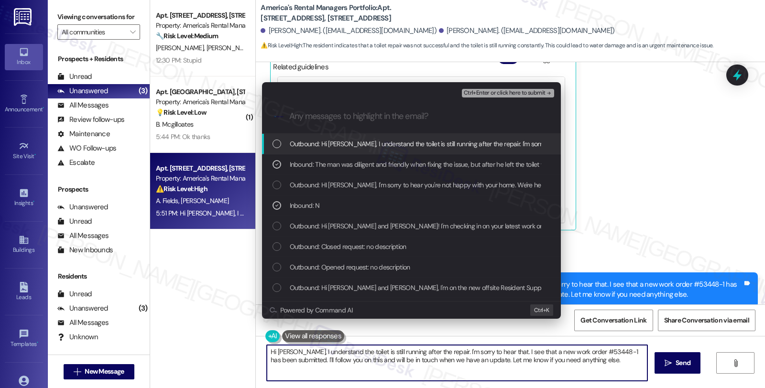
click at [517, 90] on span "Ctrl+Enter or click here to submit" at bounding box center [505, 93] width 82 height 7
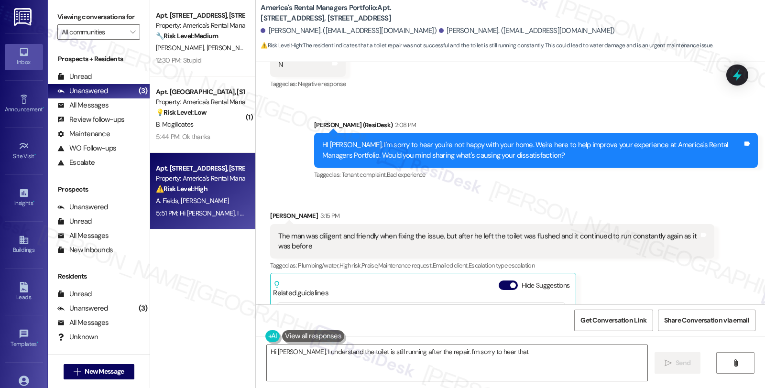
scroll to position [584, 0]
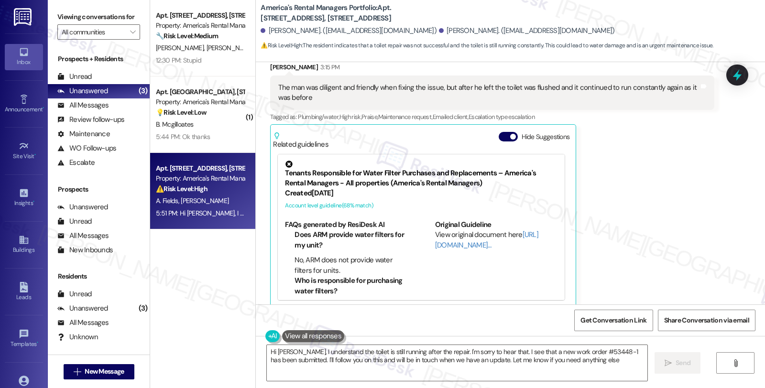
type textarea "Hi Marsy, I understand the toilet is still running after the repair. I'm sorry …"
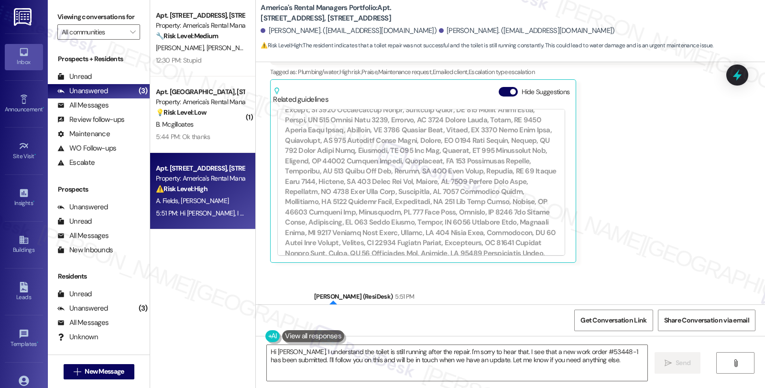
scroll to position [676, 0]
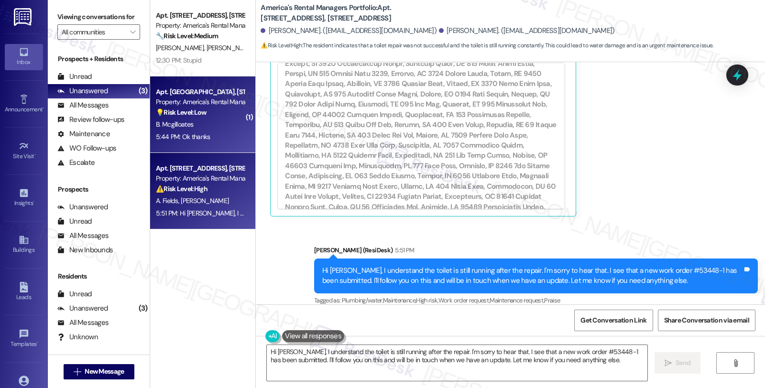
click at [193, 103] on div "Property: America's Rental Managers Portfolio" at bounding box center [200, 102] width 89 height 10
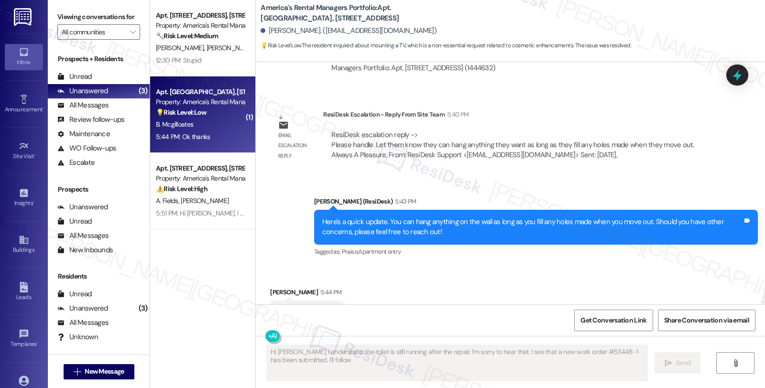
scroll to position [741, 0]
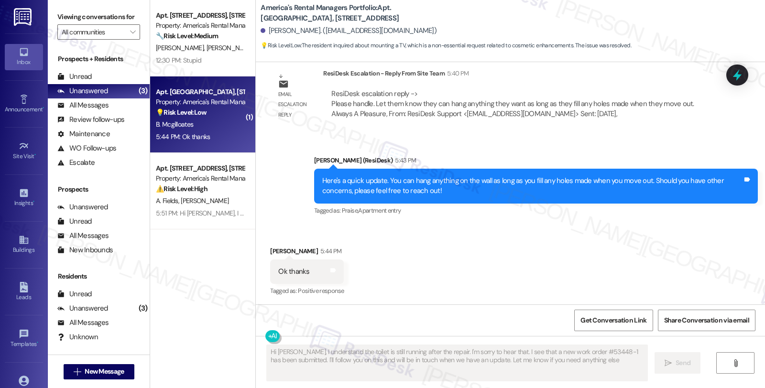
type textarea "Hi Marsy, I understand the toilet is still running after the repair. I'm sorry …"
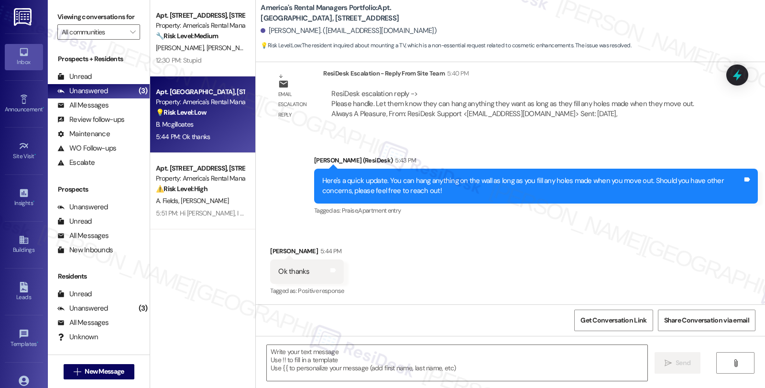
click at [639, 242] on div "Received via SMS Brittany Mcgilloates 5:44 PM Ok thanks Tags and notes Tagged a…" at bounding box center [511, 265] width 510 height 81
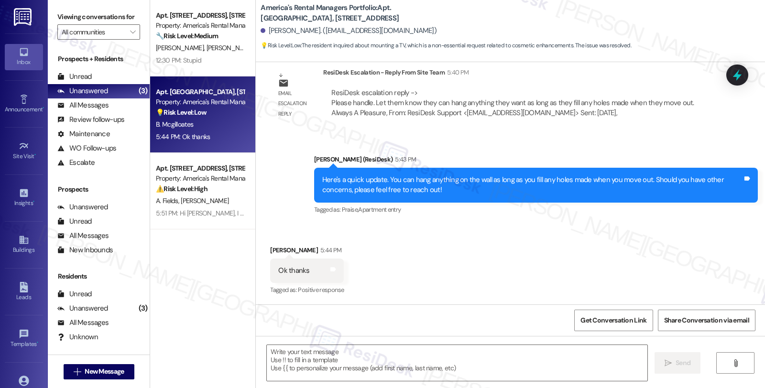
click at [647, 249] on div "Received via SMS Brittany Mcgilloates 5:44 PM Ok thanks Tags and notes Tagged a…" at bounding box center [511, 264] width 510 height 81
click at [339, 371] on textarea at bounding box center [457, 363] width 381 height 36
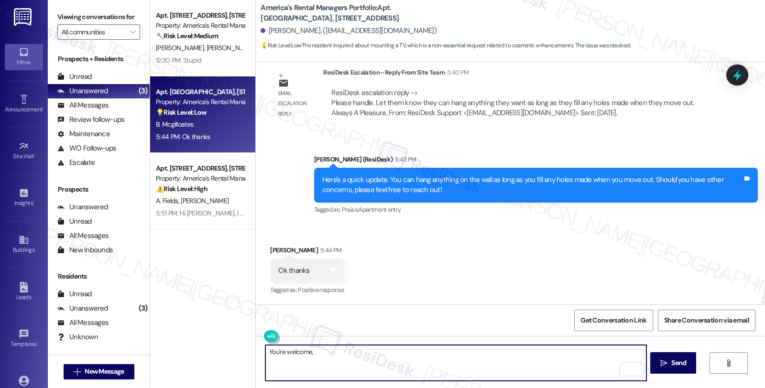
click at [272, 247] on div "Brittany Mcgilloates 5:44 PM" at bounding box center [307, 251] width 74 height 13
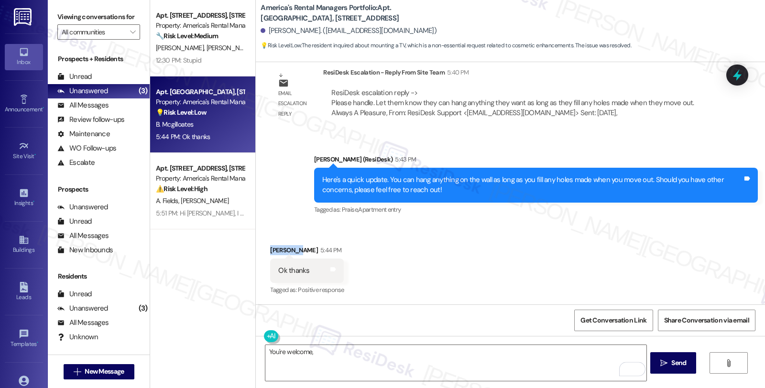
click at [272, 247] on div "Brittany Mcgilloates 5:44 PM" at bounding box center [307, 251] width 74 height 13
copy div "Brittany"
click at [340, 356] on textarea "You're welcome," at bounding box center [456, 363] width 381 height 36
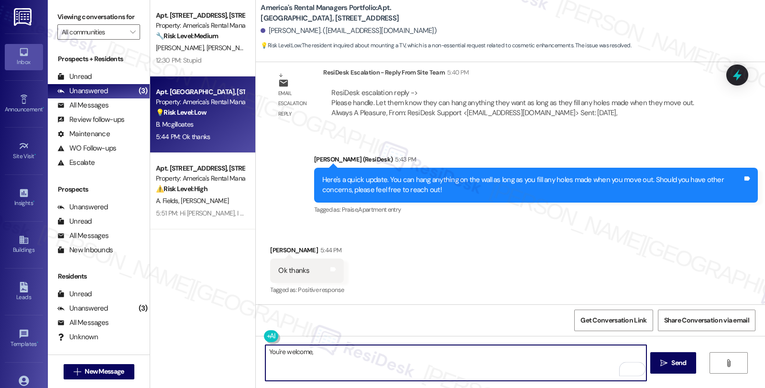
paste textarea "Brittany"
type textarea "You're welcome, Brittany."
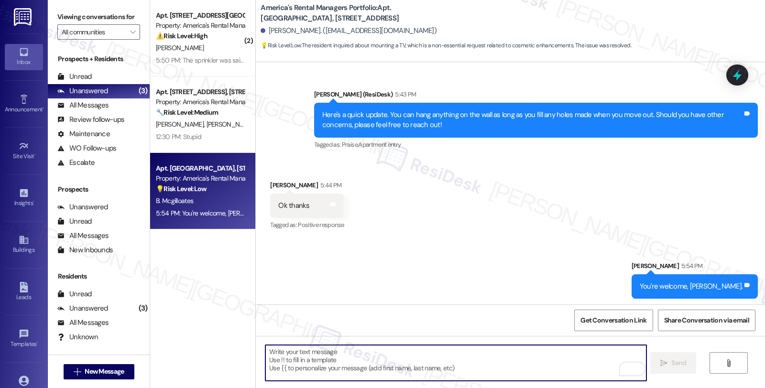
scroll to position [808, 0]
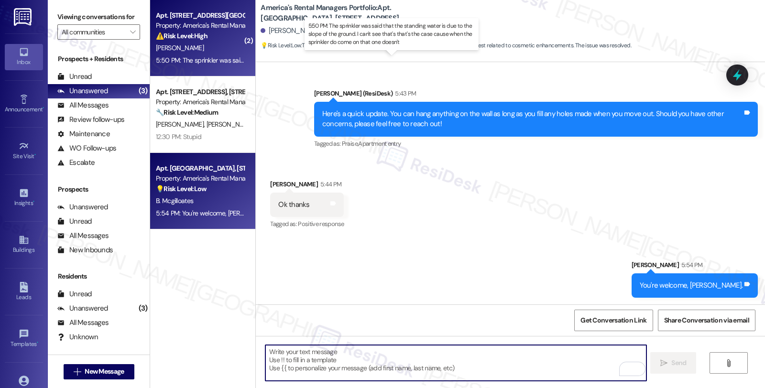
click at [211, 56] on div "5:50 PM: The sprinkler was said that the standing water is due to the slope of …" at bounding box center [399, 60] width 487 height 9
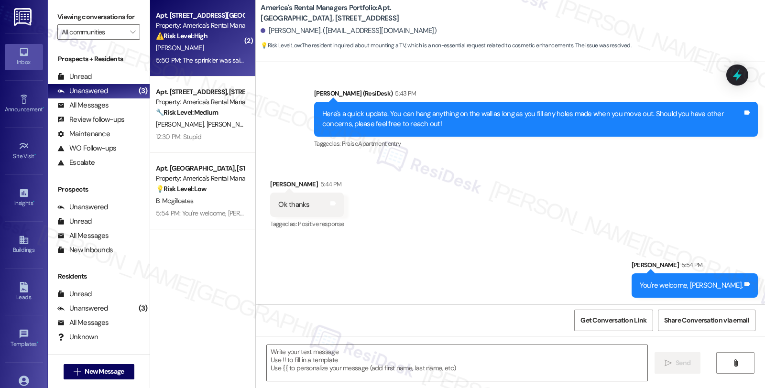
type textarea "Fetching suggested responses. Please feel free to read through the conversation…"
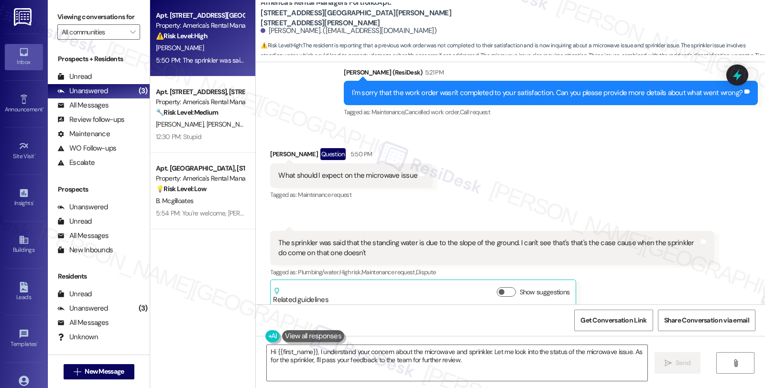
scroll to position [424, 0]
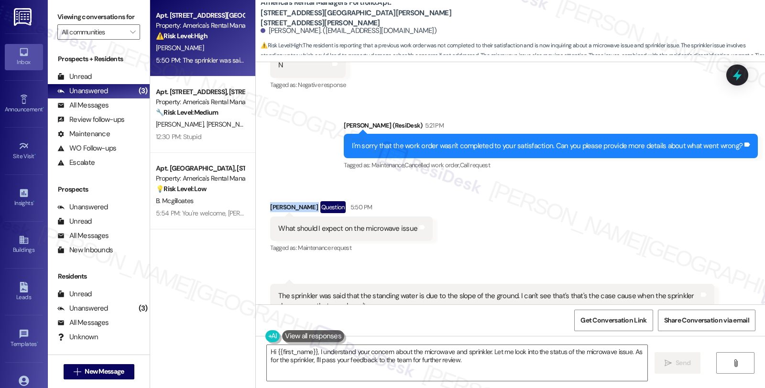
drag, startPoint x: 263, startPoint y: 199, endPoint x: 301, endPoint y: 201, distance: 38.3
click at [303, 199] on div "Received via SMS Kevin Mitchell Question 5:50 PM What should I expect on the mi…" at bounding box center [351, 228] width 177 height 68
copy div "[PERSON_NAME]"
click at [267, 352] on textarea "Hi {{first_name}}, I understand your concern about the microwave and sprinkler.…" at bounding box center [457, 363] width 381 height 36
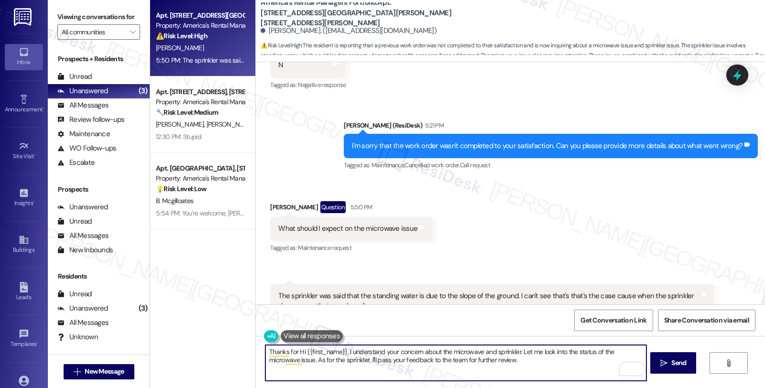
scroll to position [477, 0]
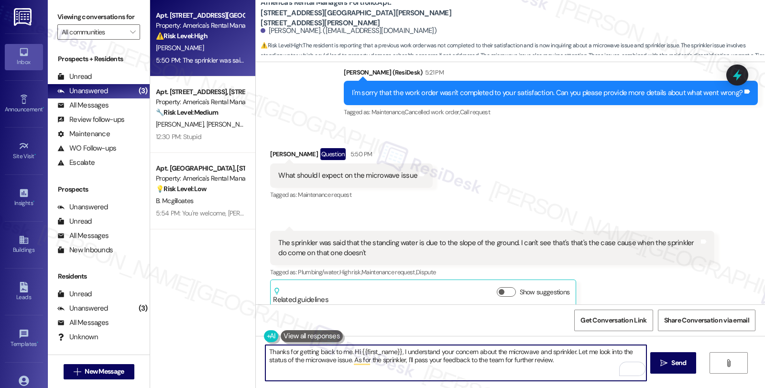
click at [398, 354] on textarea "Thanks for getting back to me. Hi {{first_name}}, I understand your concern abo…" at bounding box center [456, 363] width 381 height 36
type textarea "Thanks for getting back to me. I understand your concern about the microwave an…"
drag, startPoint x: 521, startPoint y: 355, endPoint x: 537, endPoint y: 353, distance: 15.4
click at [522, 355] on textarea "Thanks for getting back to me. I understand your concern about the microwave an…" at bounding box center [456, 363] width 381 height 36
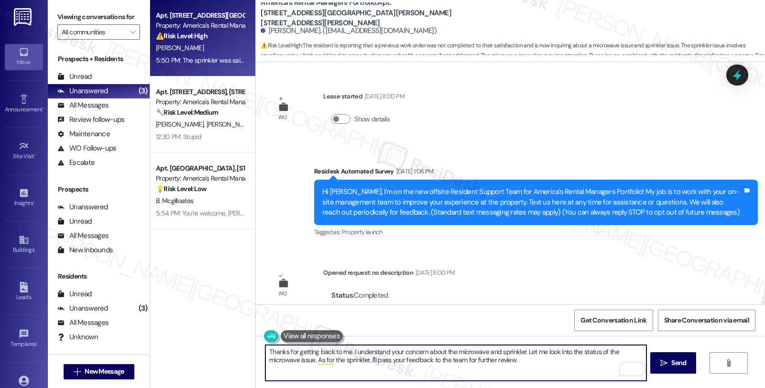
scroll to position [477, 0]
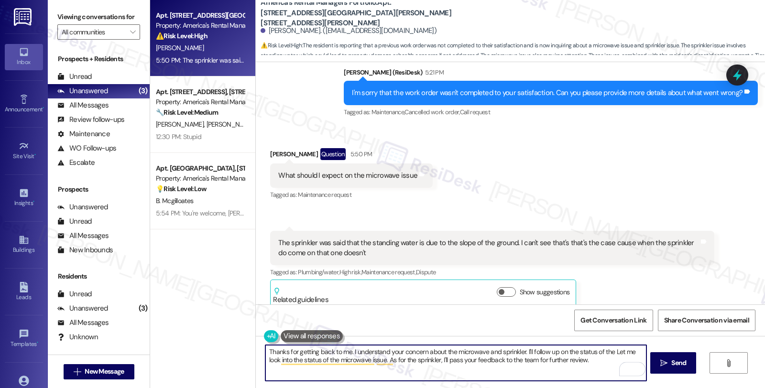
click at [609, 350] on textarea "Thanks for getting back to me. I understand your concern about the microwave an…" at bounding box center [456, 363] width 381 height 36
drag, startPoint x: 619, startPoint y: 354, endPoint x: 641, endPoint y: 370, distance: 27.4
click at [641, 370] on textarea "Thanks for getting back to me. I understand your concern about the microwave an…" at bounding box center [456, 363] width 381 height 36
click at [603, 353] on textarea "Thanks for getting back to me. I understand your concern about the microwave an…" at bounding box center [456, 363] width 381 height 36
drag, startPoint x: 598, startPoint y: 352, endPoint x: 634, endPoint y: 365, distance: 38.4
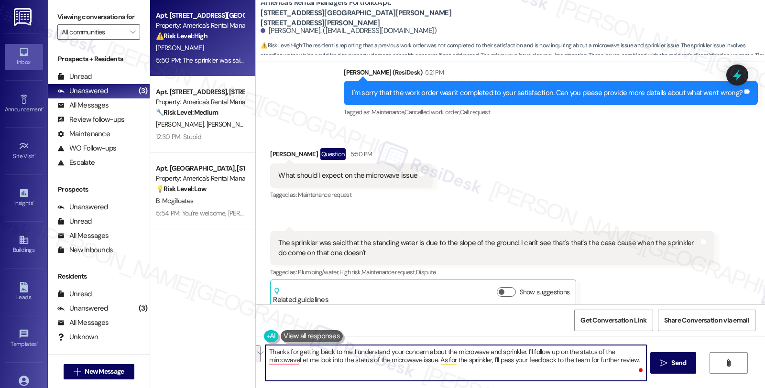
click at [634, 365] on div "Thanks for getting back to me. I understand your concern about the microwave an…" at bounding box center [456, 363] width 382 height 37
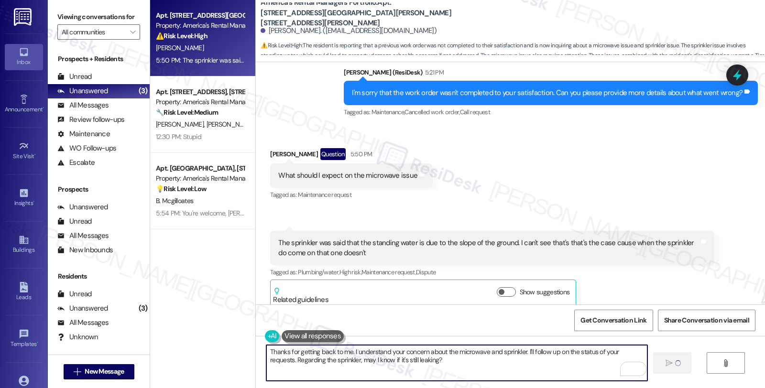
type textarea "Thanks for getting back to me. I understand your concern about the microwave an…"
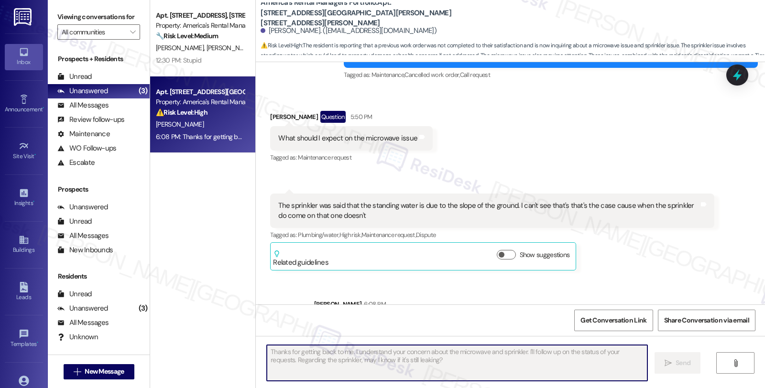
scroll to position [555, 0]
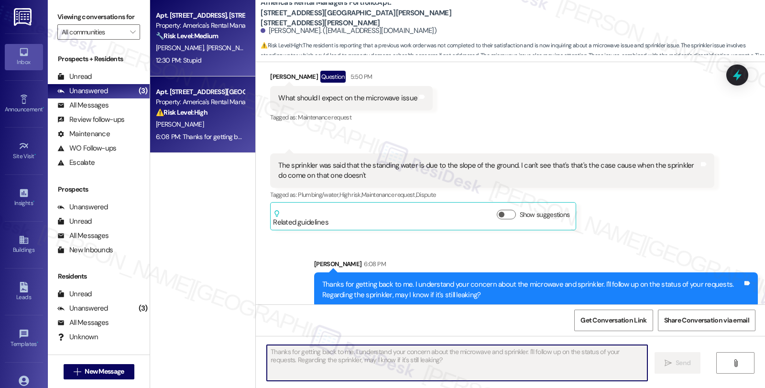
click at [192, 37] on strong "🔧 Risk Level: Medium" at bounding box center [187, 36] width 62 height 9
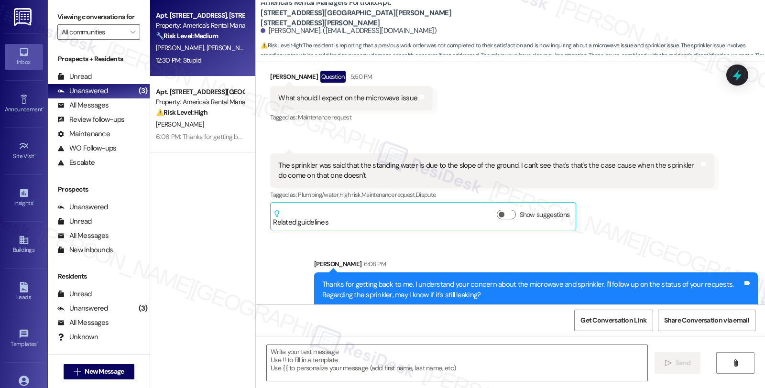
type textarea "Fetching suggested responses. Please feel free to read through the conversation…"
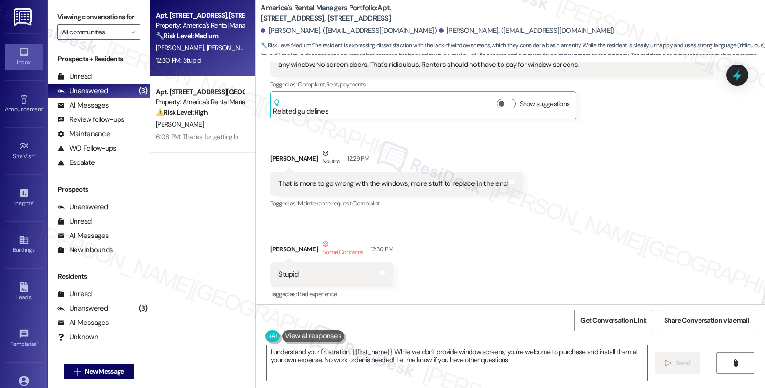
scroll to position [2205, 0]
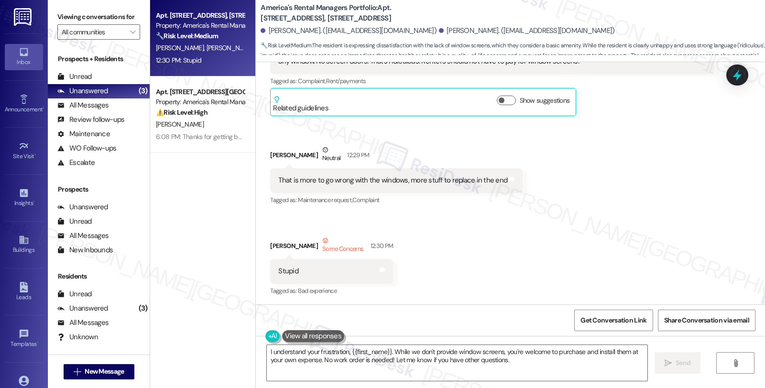
click at [619, 208] on div "Received via SMS Janet Cosmano Question 12:25 PM One thing that's is incredibly…" at bounding box center [511, 153] width 510 height 303
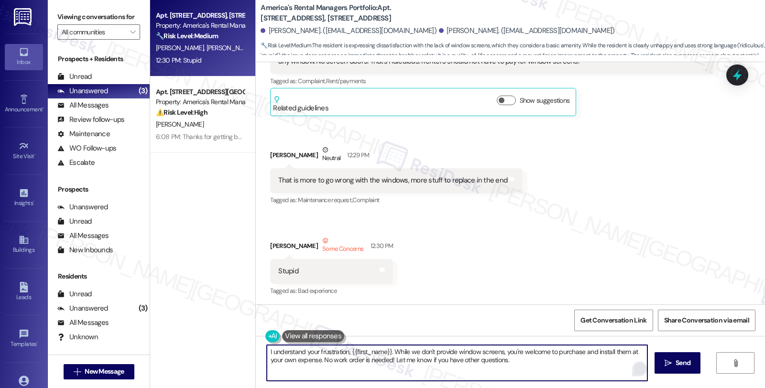
drag, startPoint x: 316, startPoint y: 359, endPoint x: 639, endPoint y: 369, distance: 323.1
click at [639, 369] on div "I understand your frustration, {{first_name}}. While we don't provide window sc…" at bounding box center [457, 363] width 382 height 37
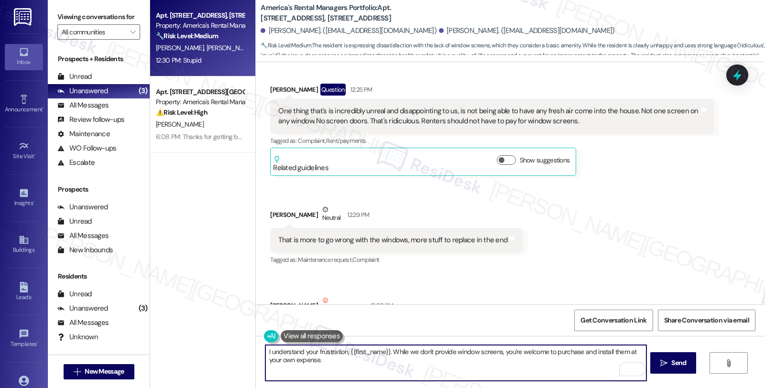
scroll to position [2099, 0]
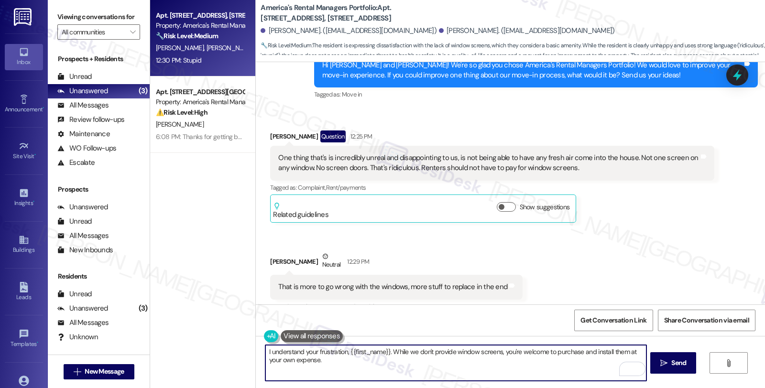
click at [501, 353] on textarea "I understand your frustration, {{first_name}}. While we don't provide window sc…" at bounding box center [456, 363] width 381 height 36
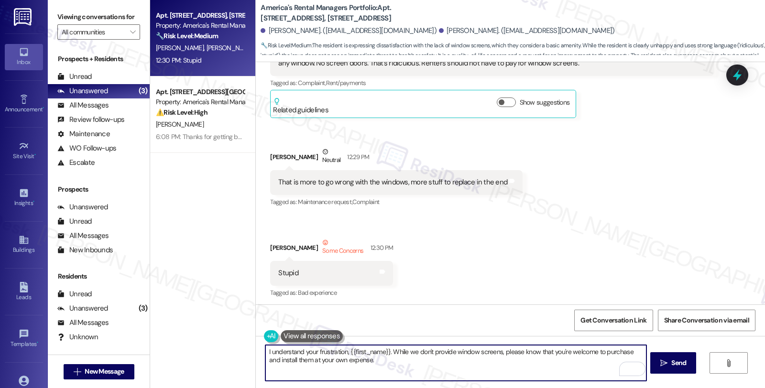
scroll to position [2205, 0]
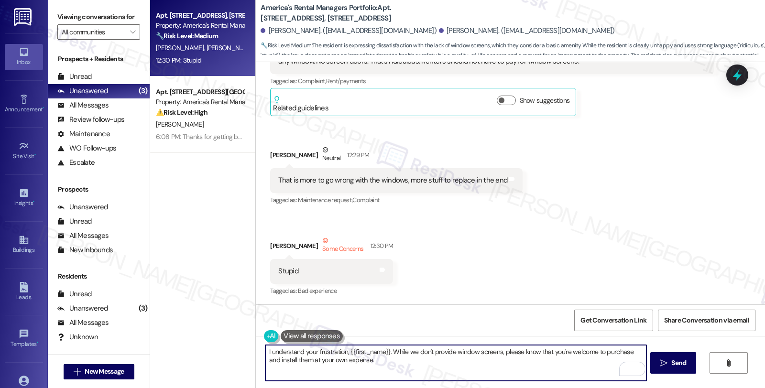
click at [386, 362] on textarea "I understand your frustration, {{first_name}}. While we don't provide window sc…" at bounding box center [456, 363] width 381 height 36
type textarea "I understand your frustration, {{first_name}}. While we don't provide window sc…"
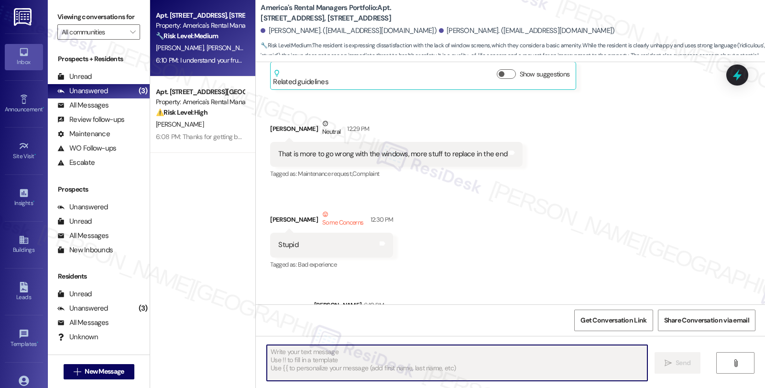
scroll to position [2282, 0]
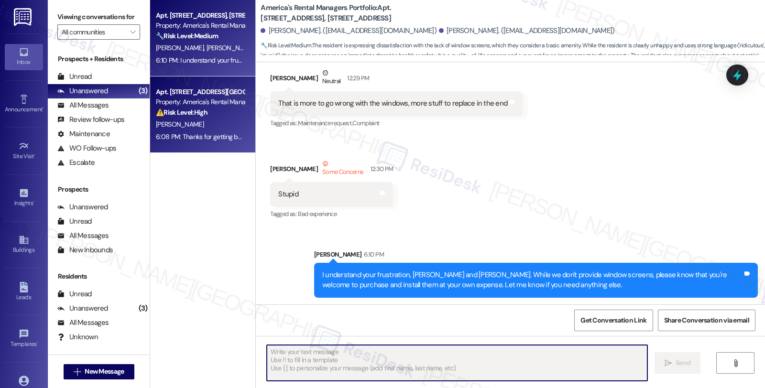
click at [209, 122] on div "[PERSON_NAME]" at bounding box center [200, 125] width 90 height 12
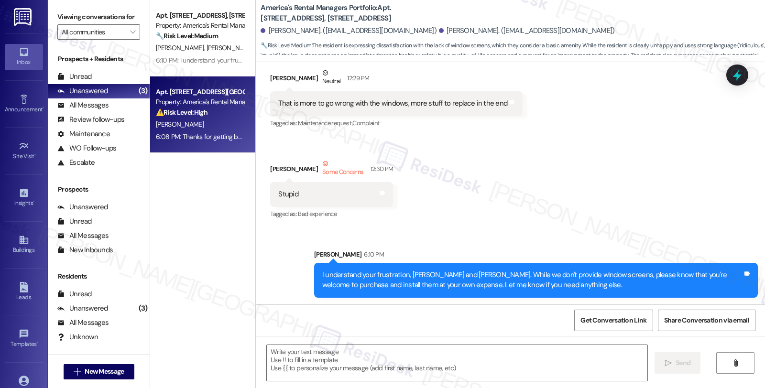
type textarea "Fetching suggested responses. Please feel free to read through the conversation…"
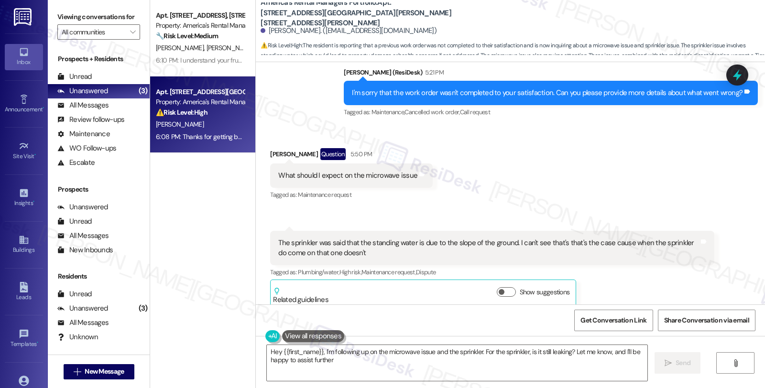
type textarea "Hey {{first_name}}, I'm following up on the microwave issue and the sprinkler. …"
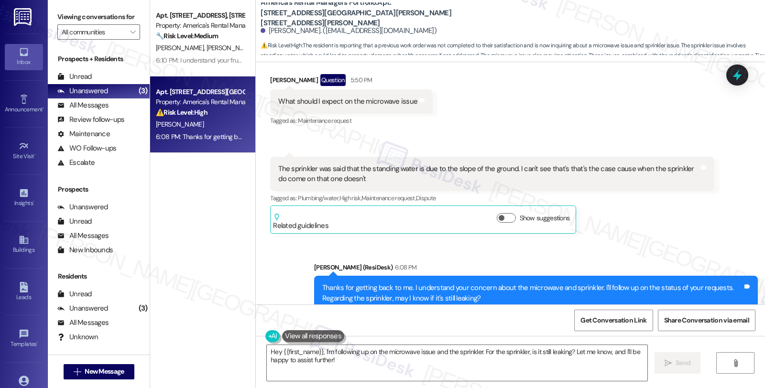
scroll to position [568, 0]
